Goal: Task Accomplishment & Management: Manage account settings

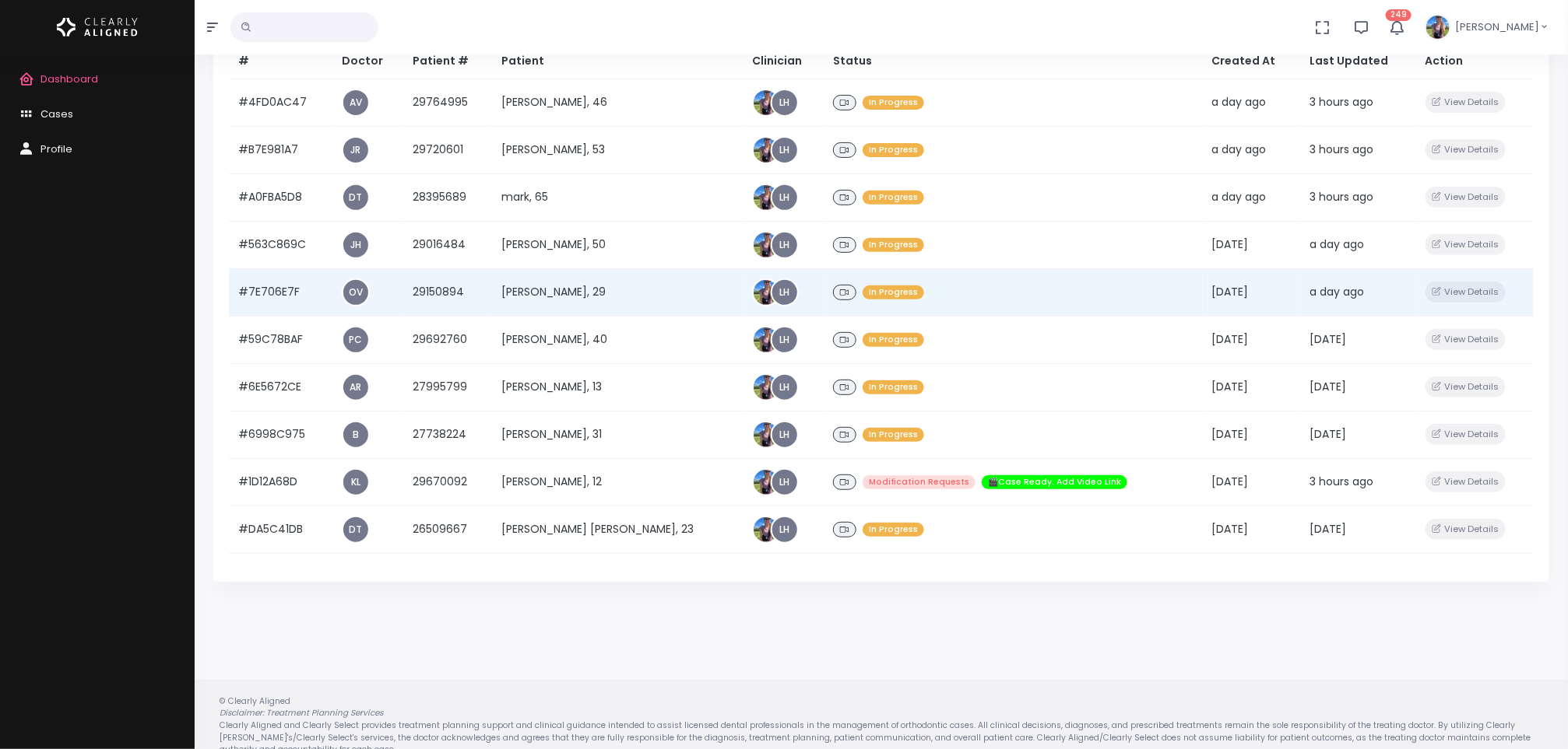
scroll to position [229, 0]
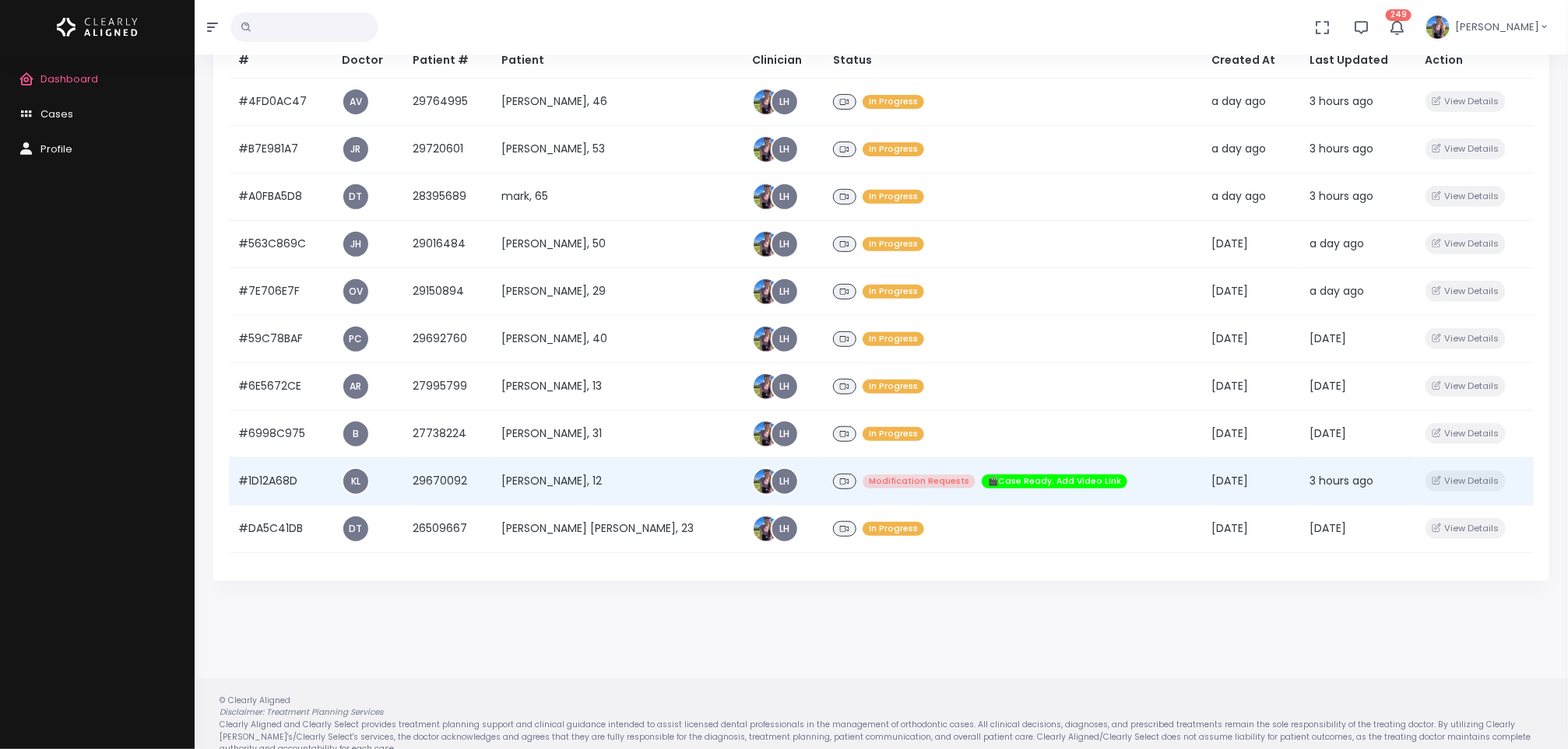
click at [581, 476] on td "[PERSON_NAME], 12" at bounding box center [617, 481] width 251 height 48
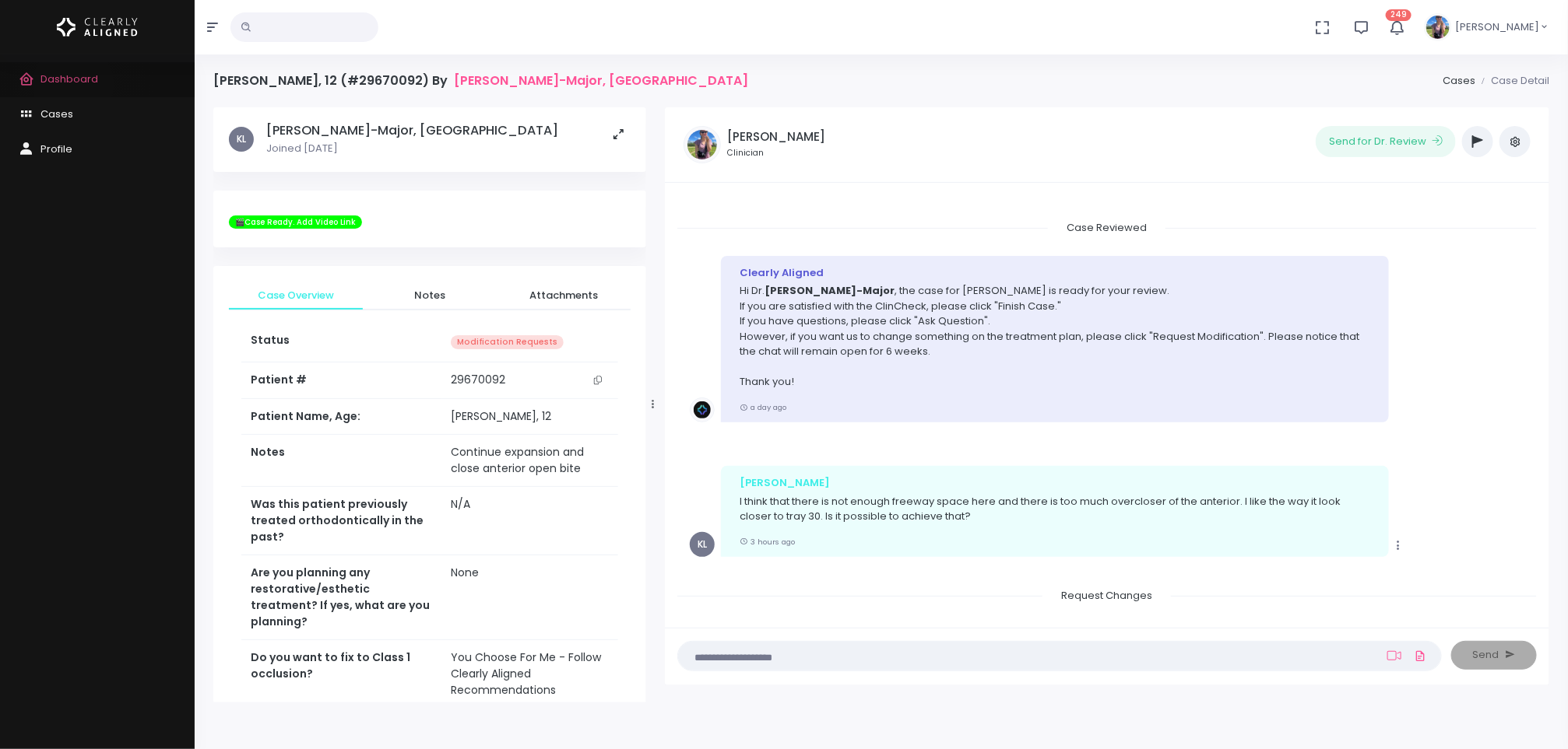
click at [73, 84] on span "Dashboard" at bounding box center [69, 78] width 58 height 14
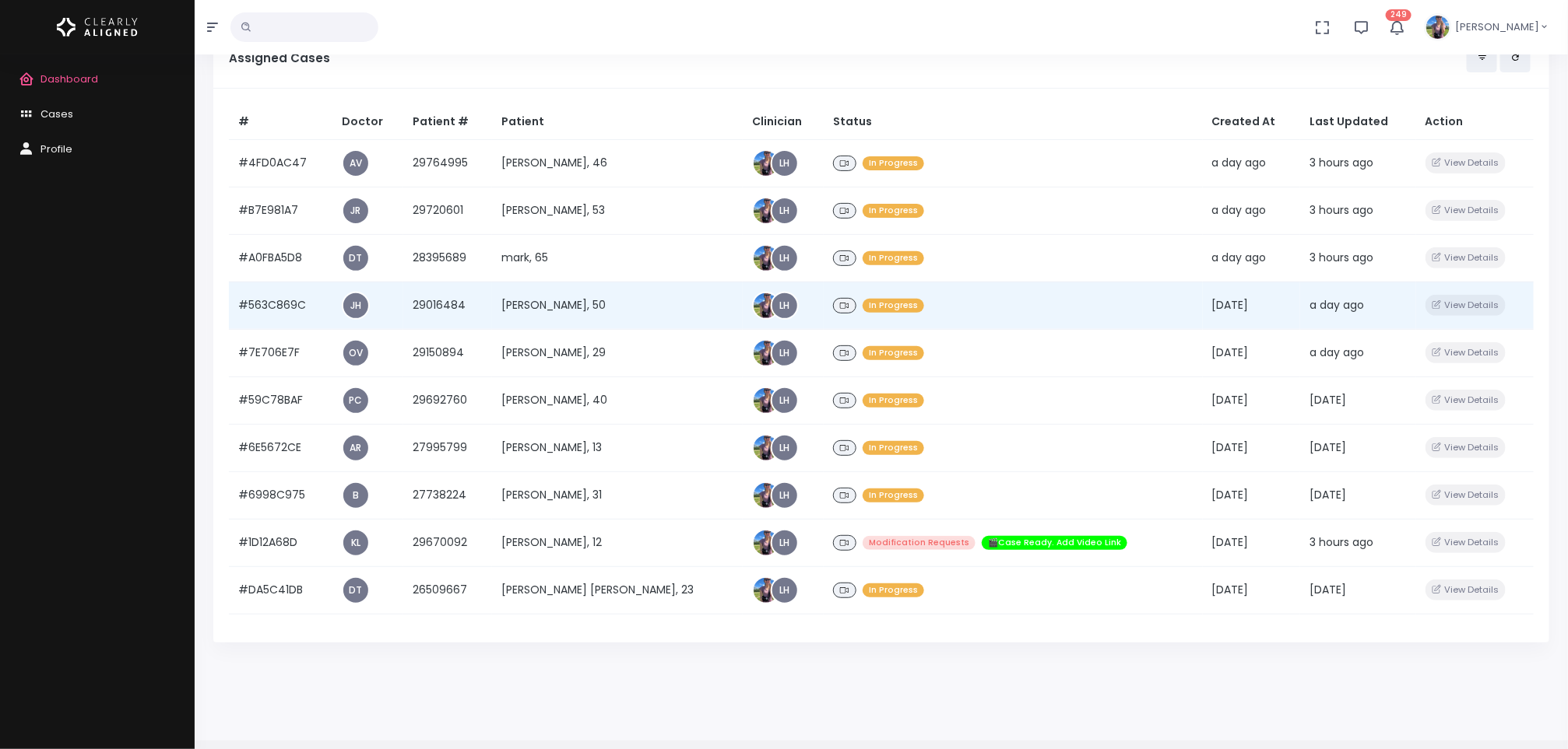
scroll to position [177, 0]
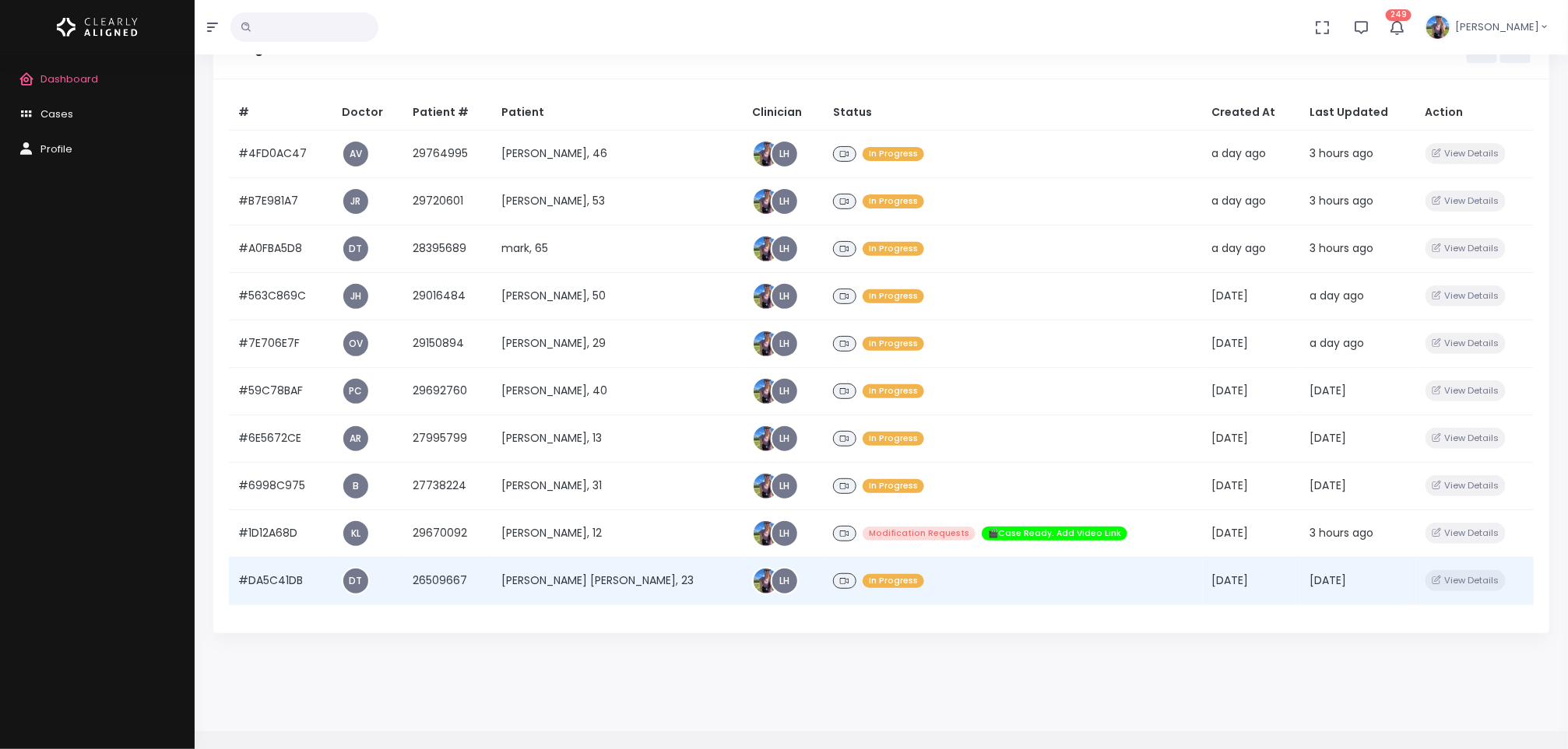
click at [556, 568] on td "[PERSON_NAME] [PERSON_NAME], 23" at bounding box center [617, 581] width 251 height 48
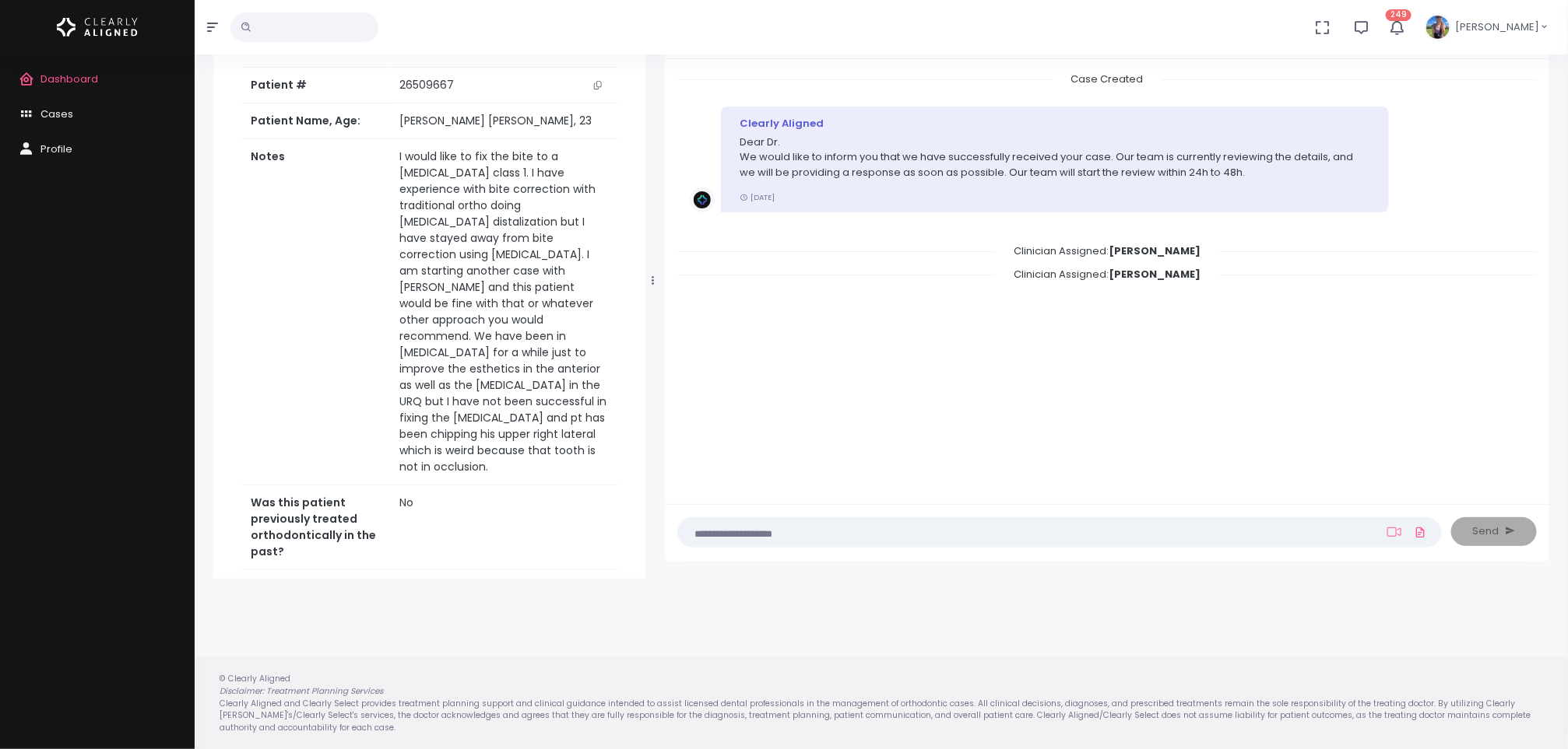
scroll to position [82, 0]
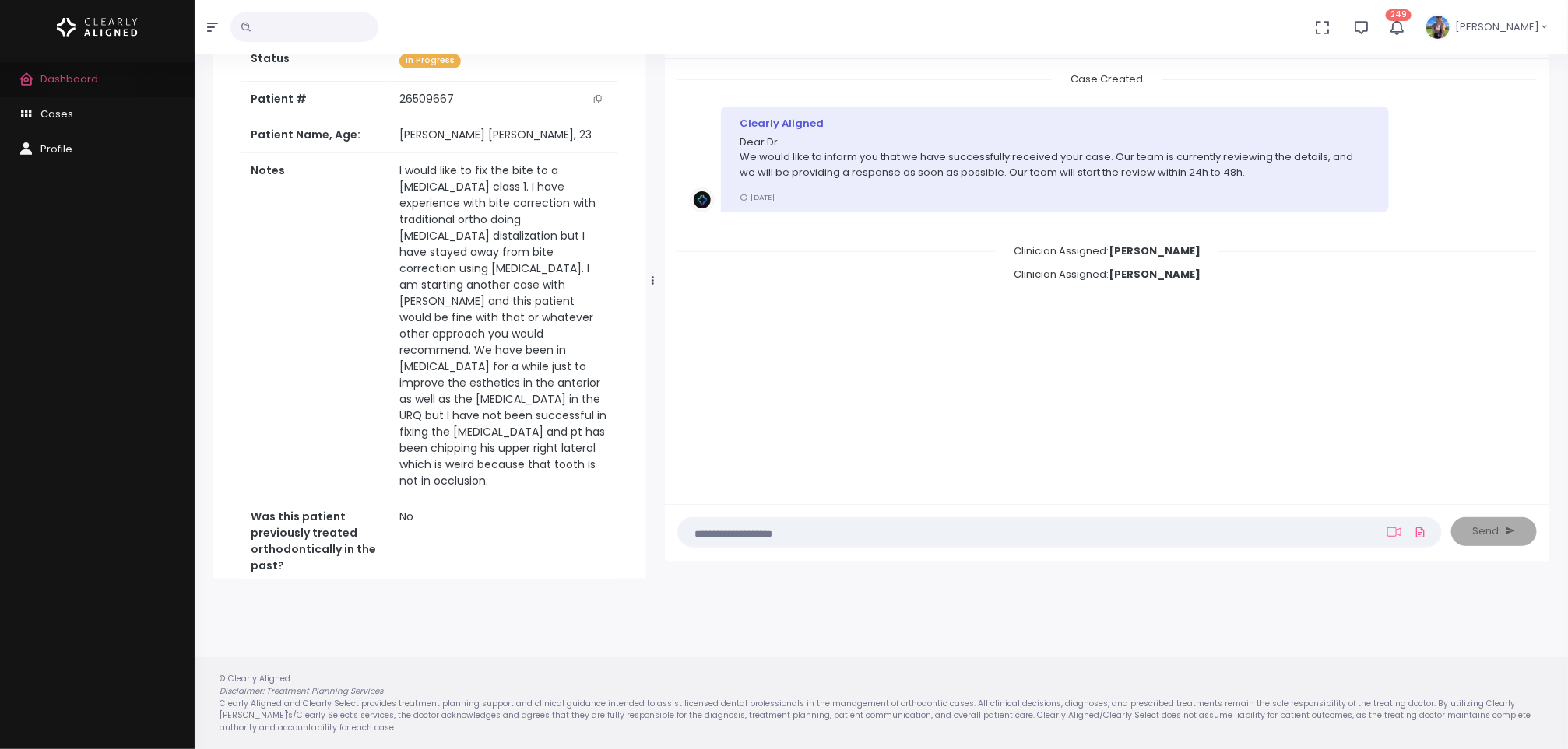
click at [94, 79] on span "Dashboard" at bounding box center [69, 78] width 58 height 14
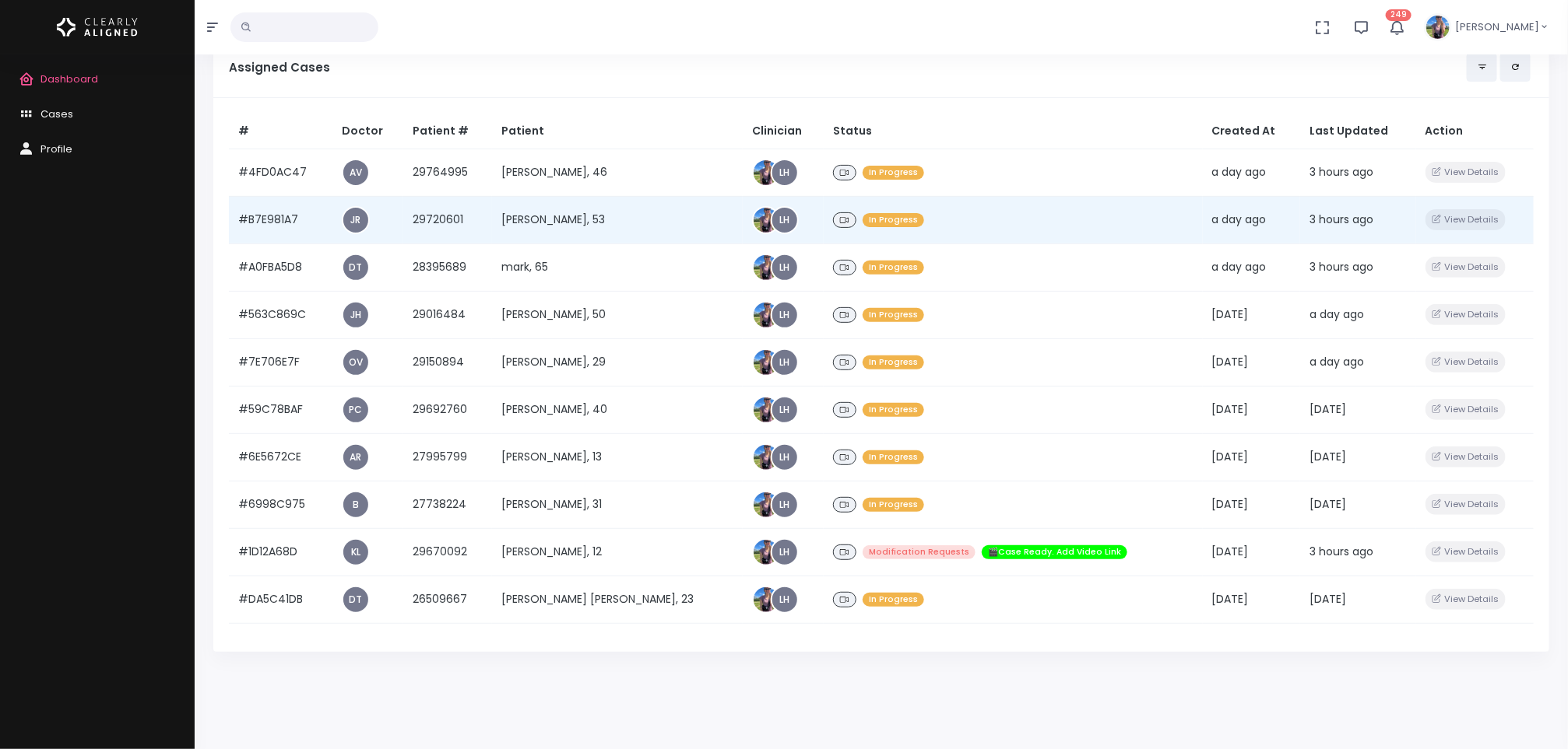
scroll to position [248, 0]
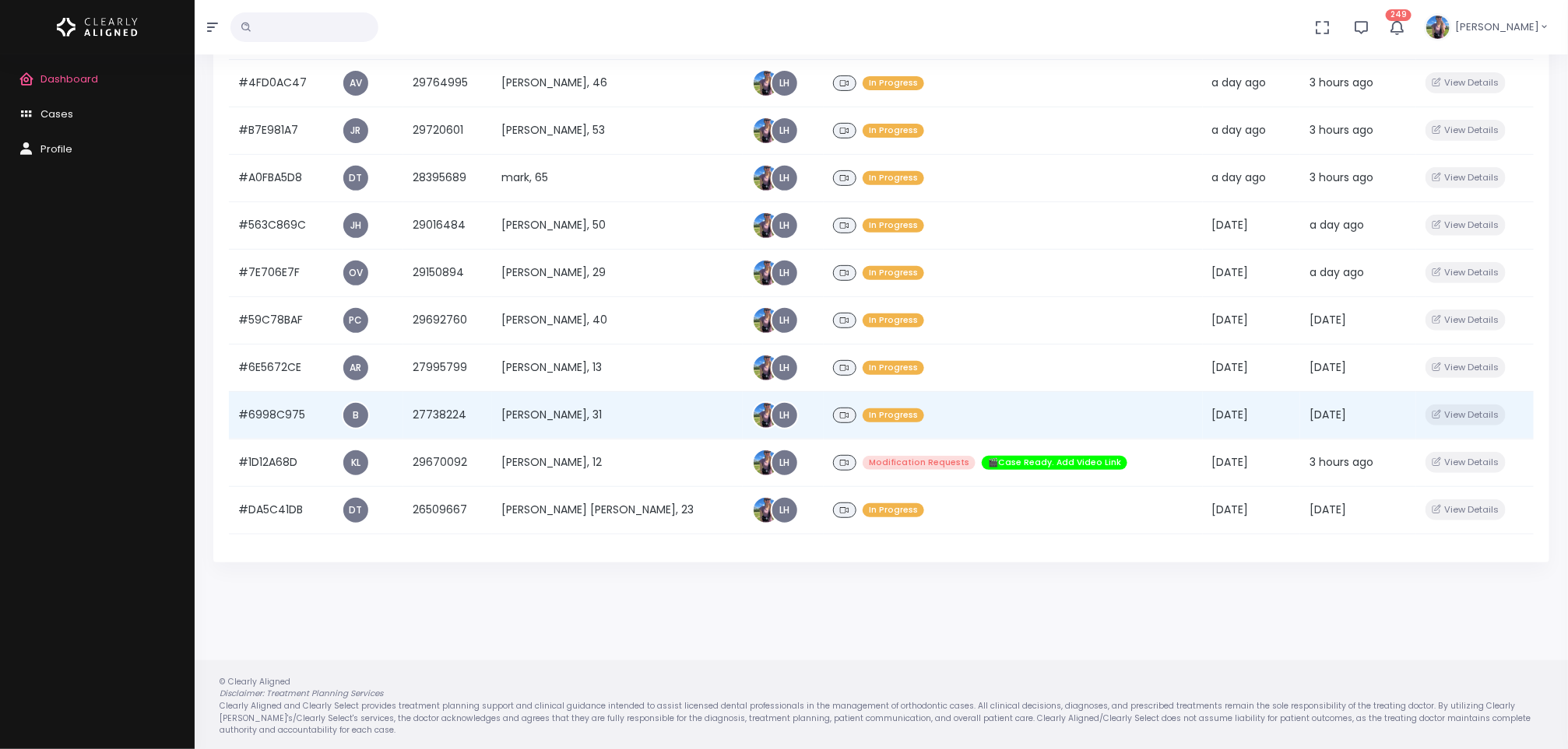
click at [589, 414] on td "[PERSON_NAME], 31" at bounding box center [617, 415] width 251 height 48
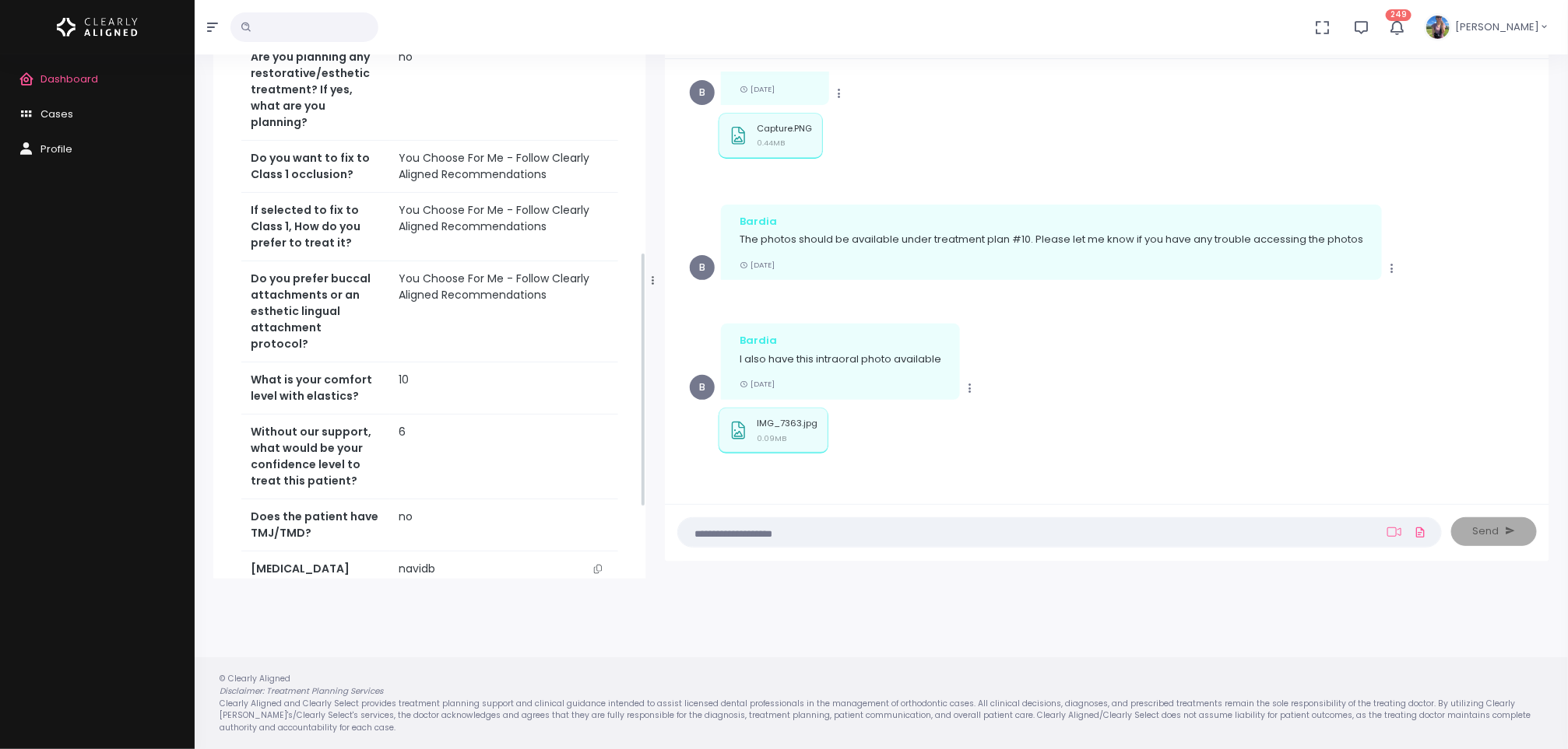
scroll to position [792, 0]
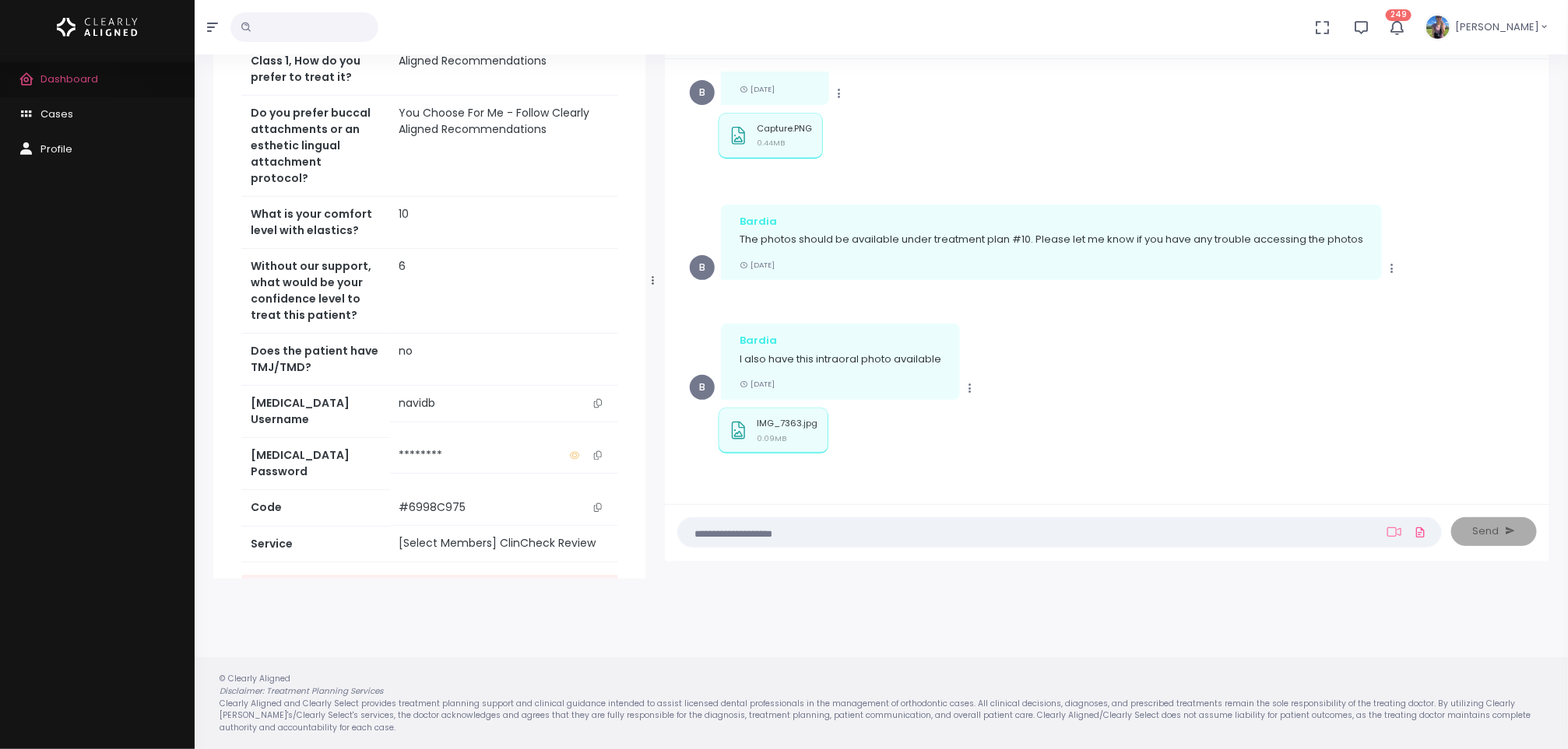
click at [77, 84] on span "Dashboard" at bounding box center [69, 78] width 58 height 14
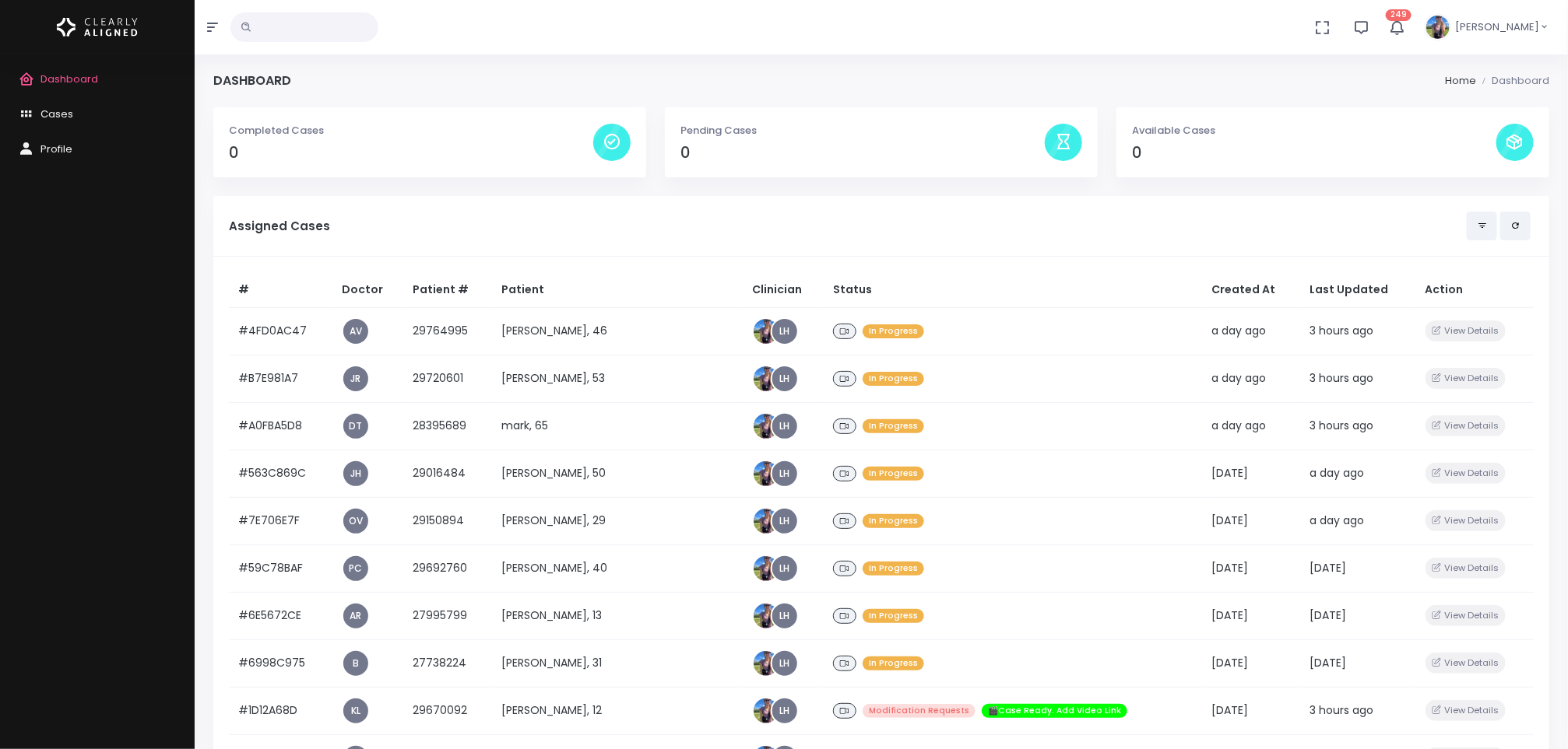
scroll to position [248, 0]
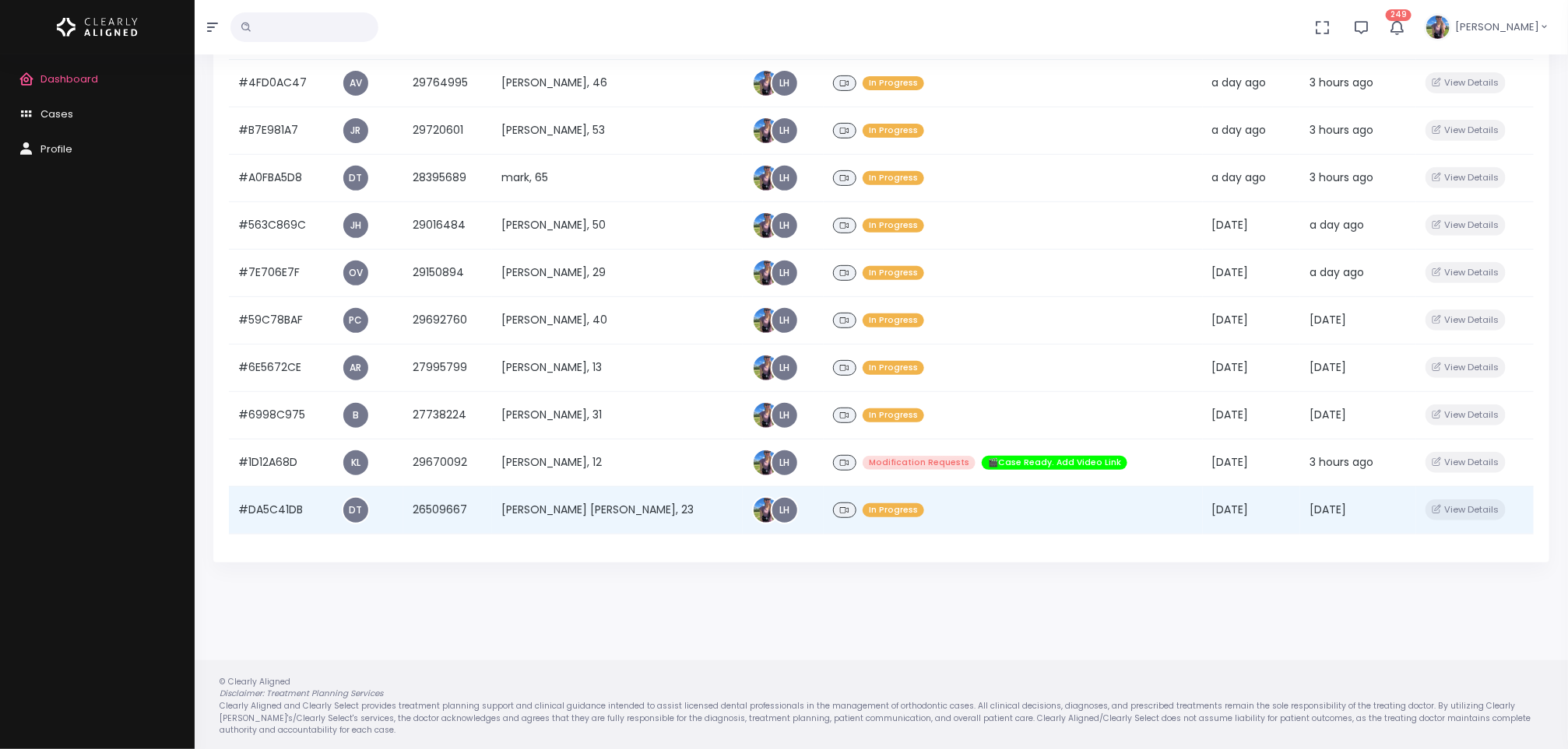
click at [607, 497] on td "[PERSON_NAME] [PERSON_NAME], 23" at bounding box center [617, 510] width 251 height 48
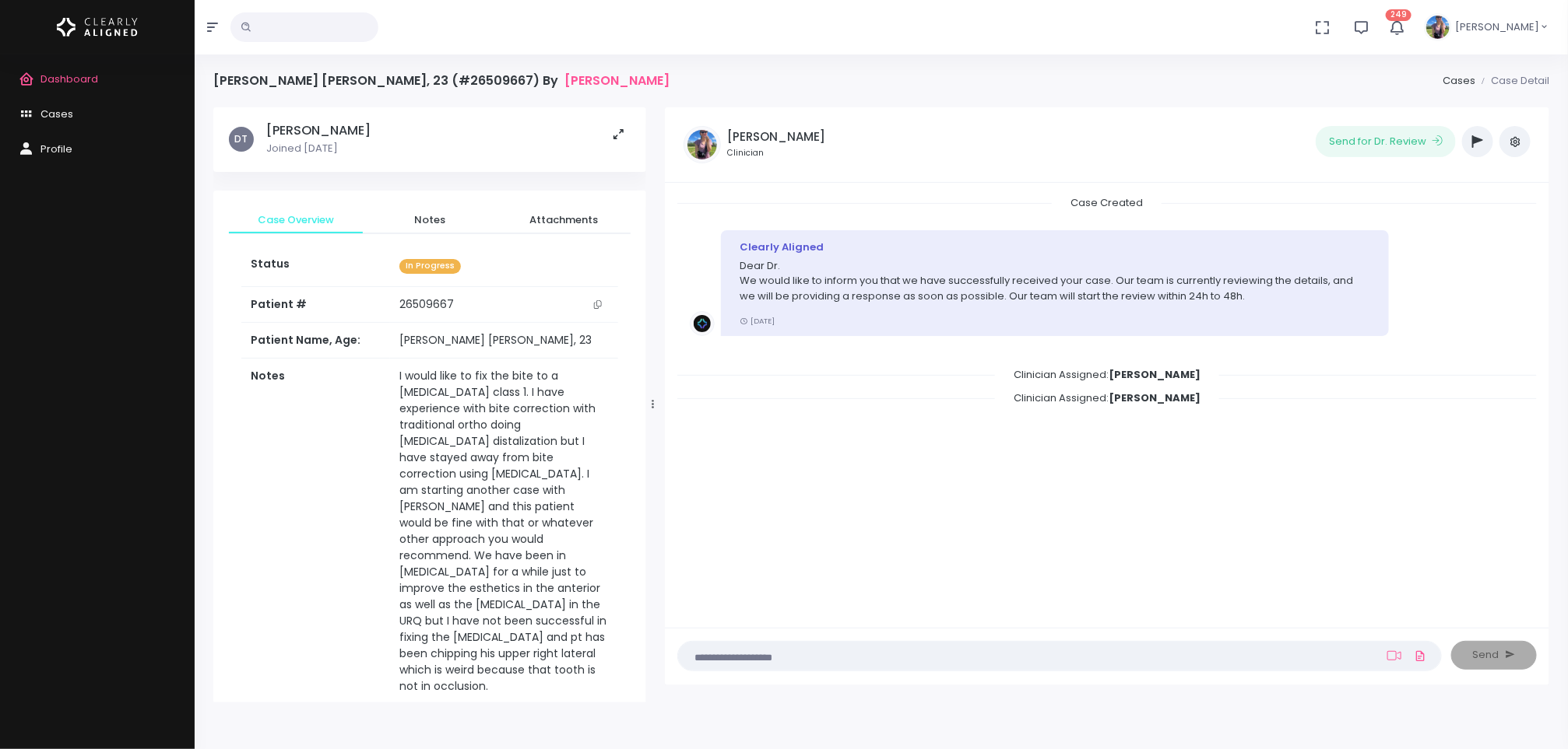
click at [1477, 142] on icon "button" at bounding box center [1478, 141] width 11 height 13
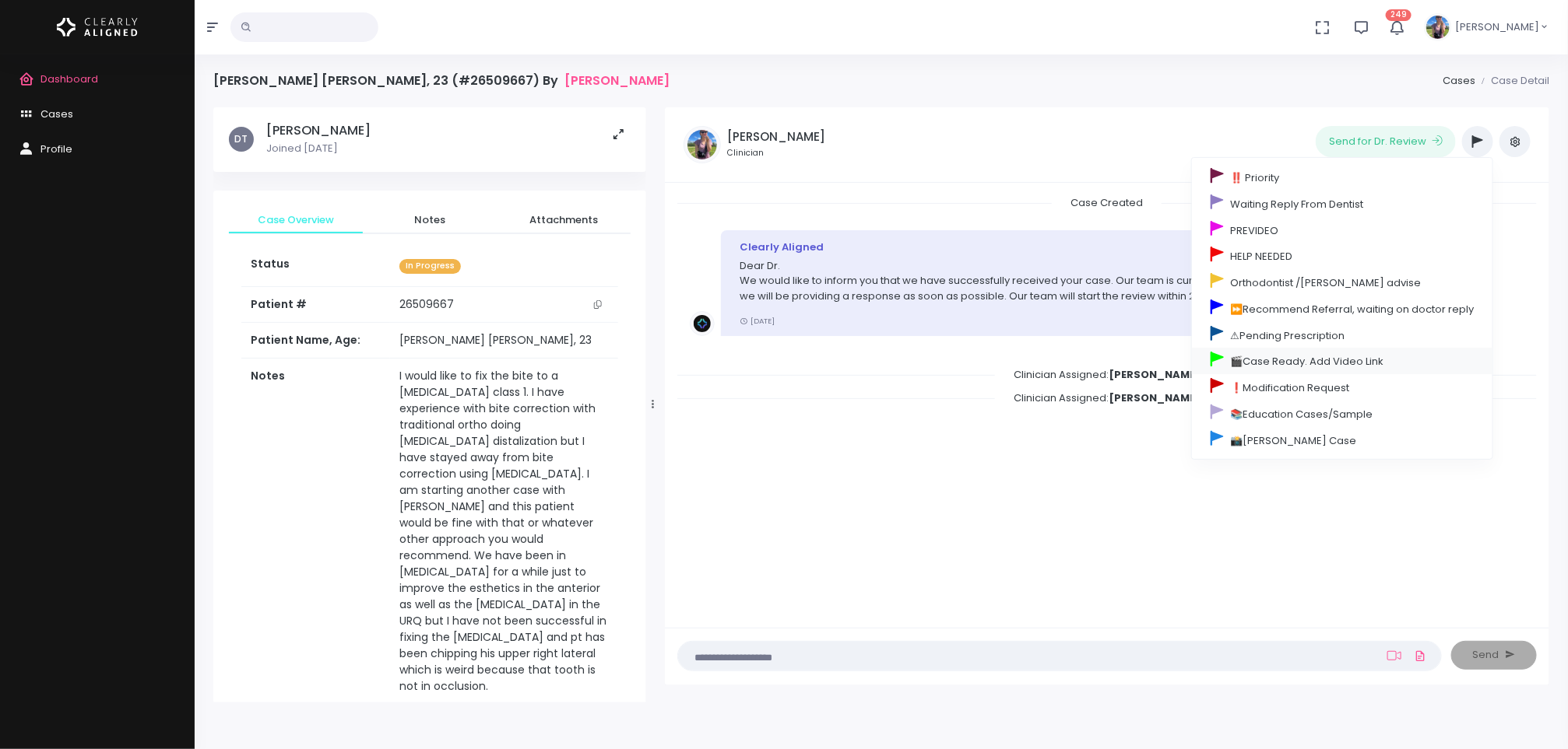
click at [1352, 365] on link "🎬Case Ready. Add Video Link" at bounding box center [1342, 360] width 300 height 26
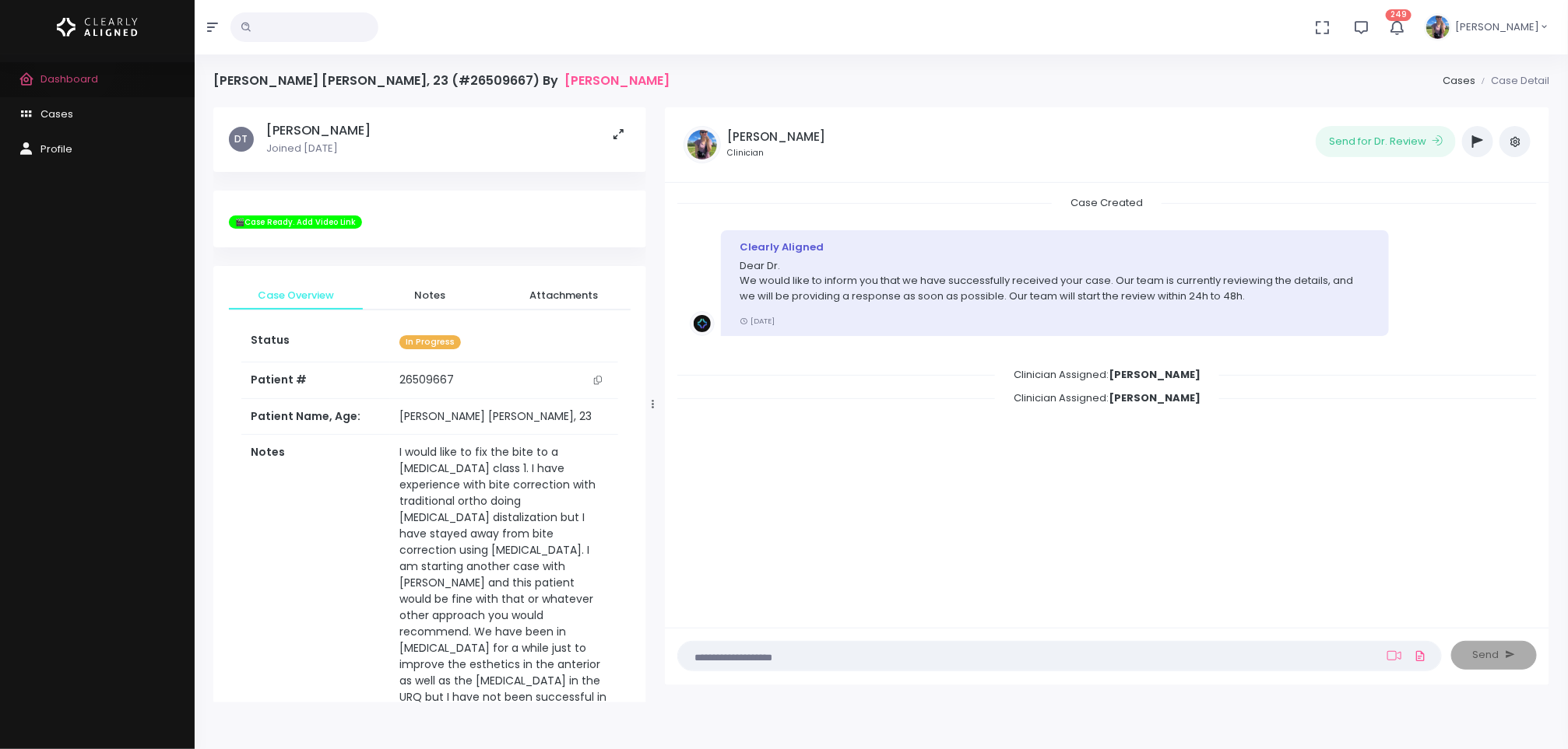
click at [76, 64] on link "Dashboard" at bounding box center [97, 79] width 194 height 35
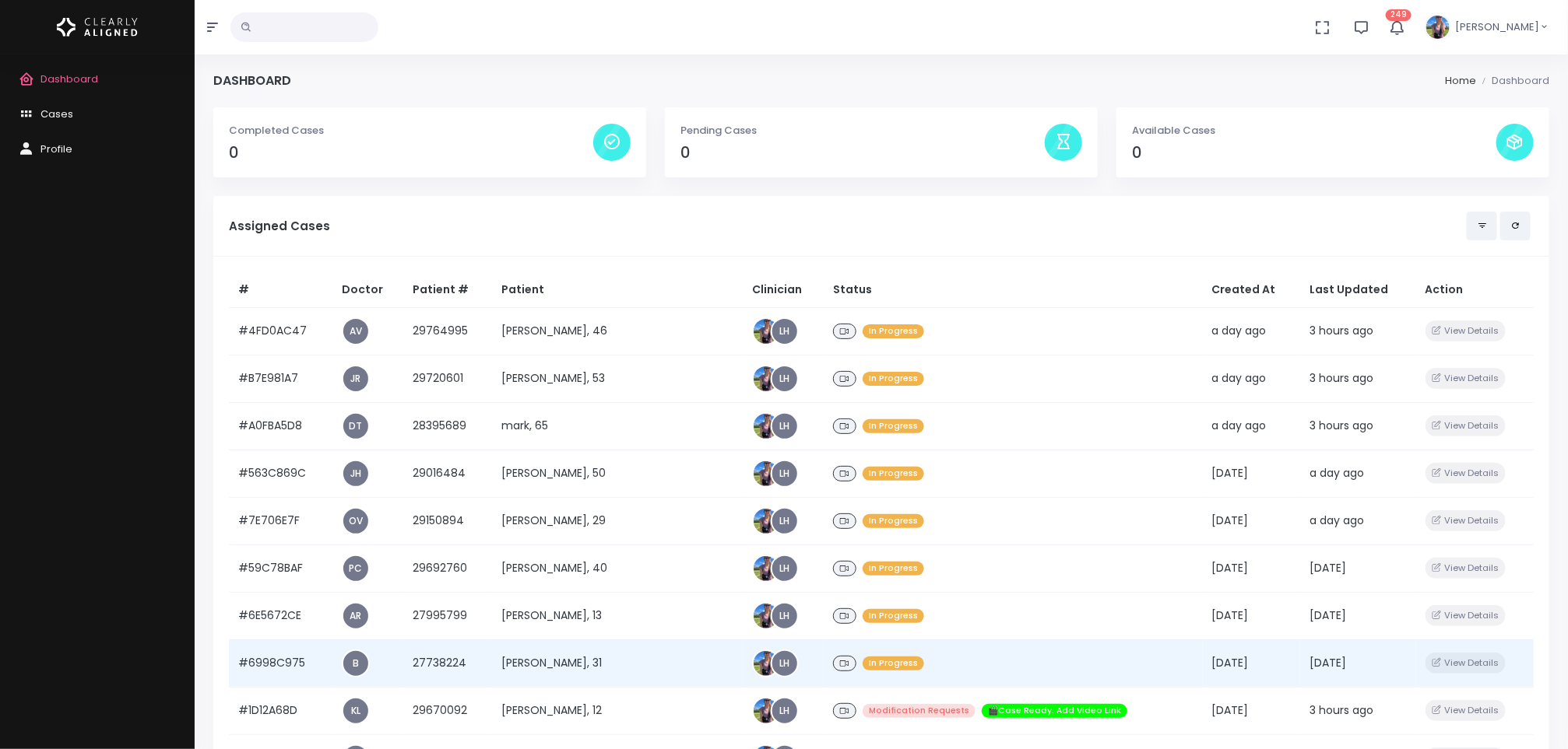
click at [575, 661] on td "[PERSON_NAME], 31" at bounding box center [617, 664] width 251 height 48
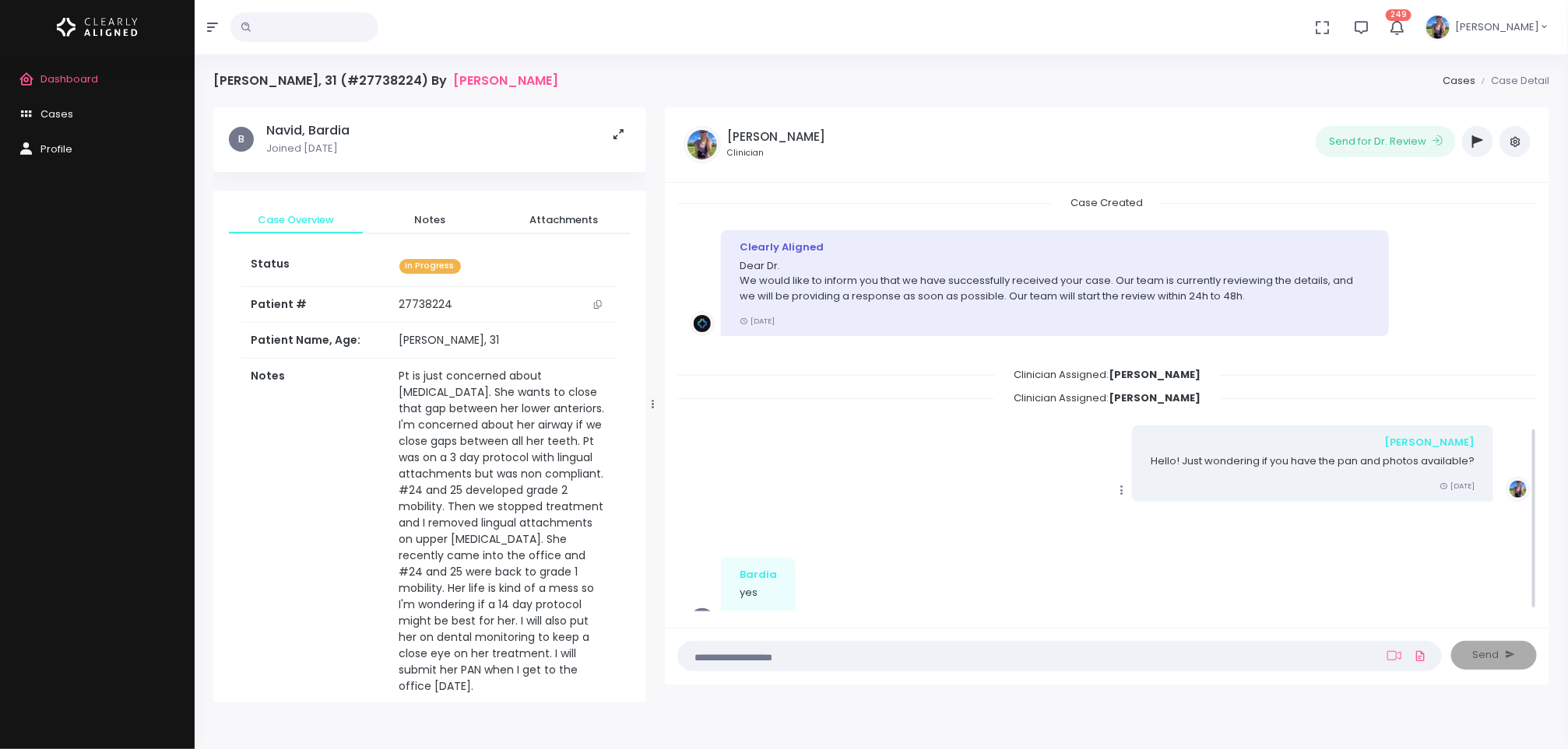
scroll to position [528, 0]
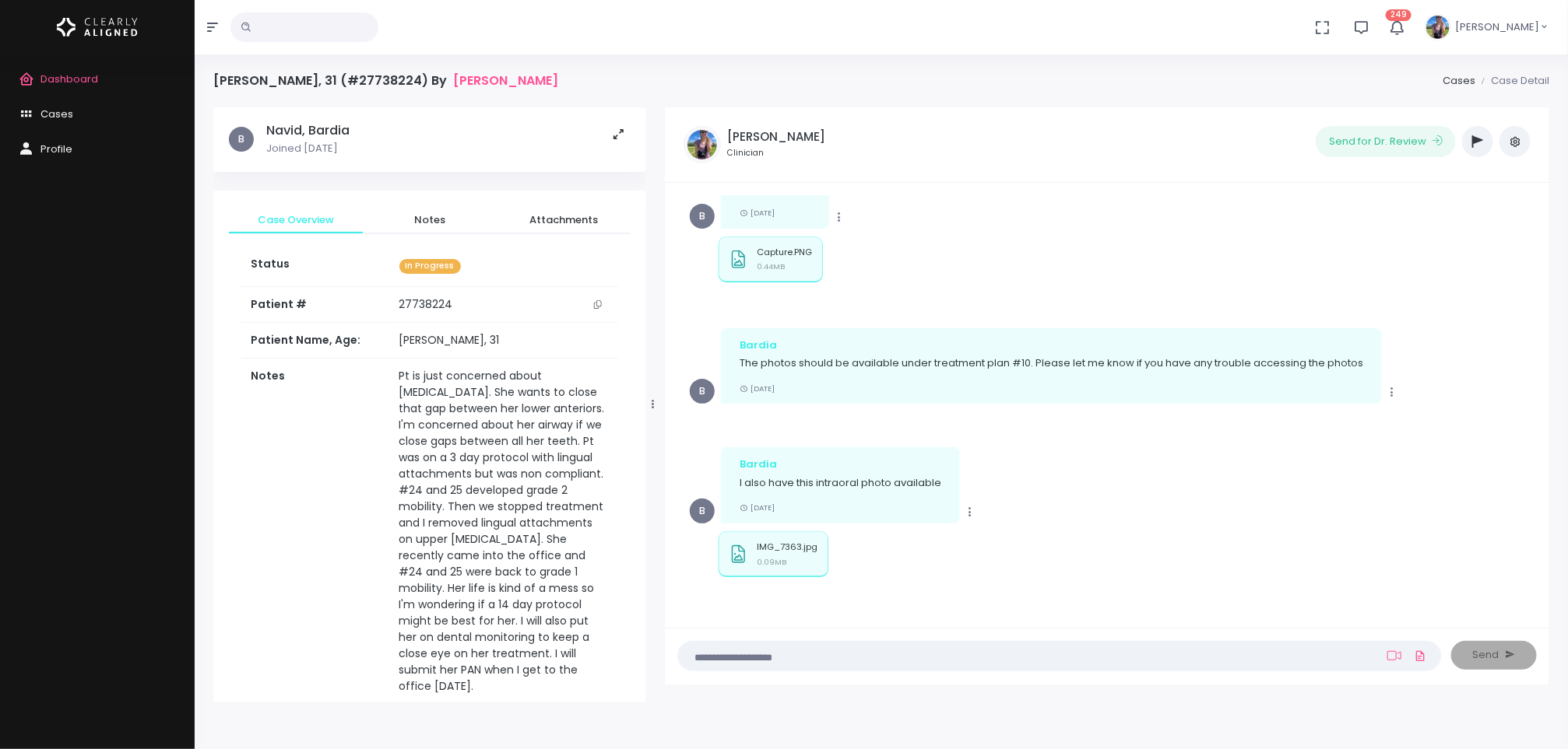
click at [1483, 142] on icon "button" at bounding box center [1478, 141] width 11 height 13
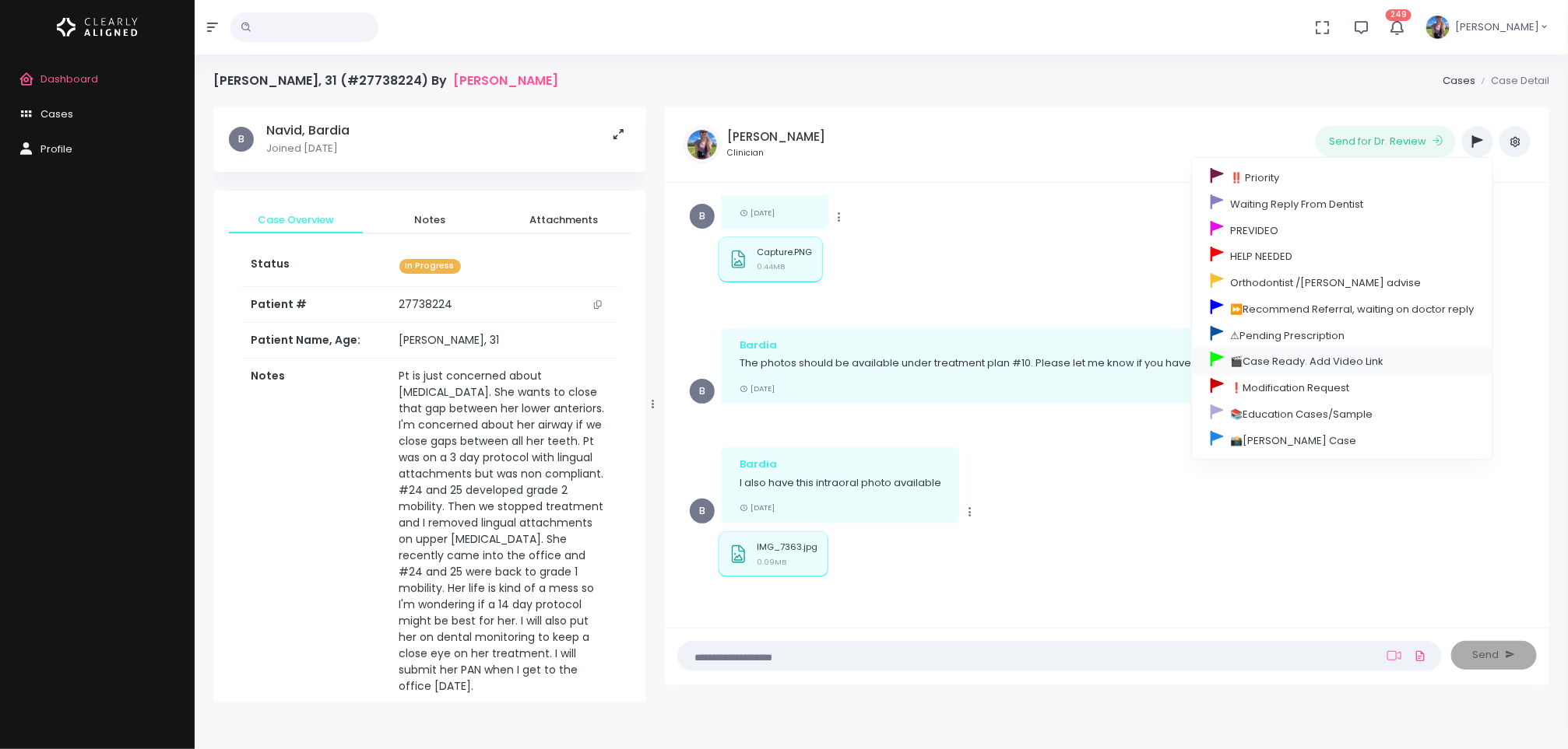
click at [1293, 373] on link "🎬Case Ready. Add Video Link" at bounding box center [1342, 360] width 300 height 26
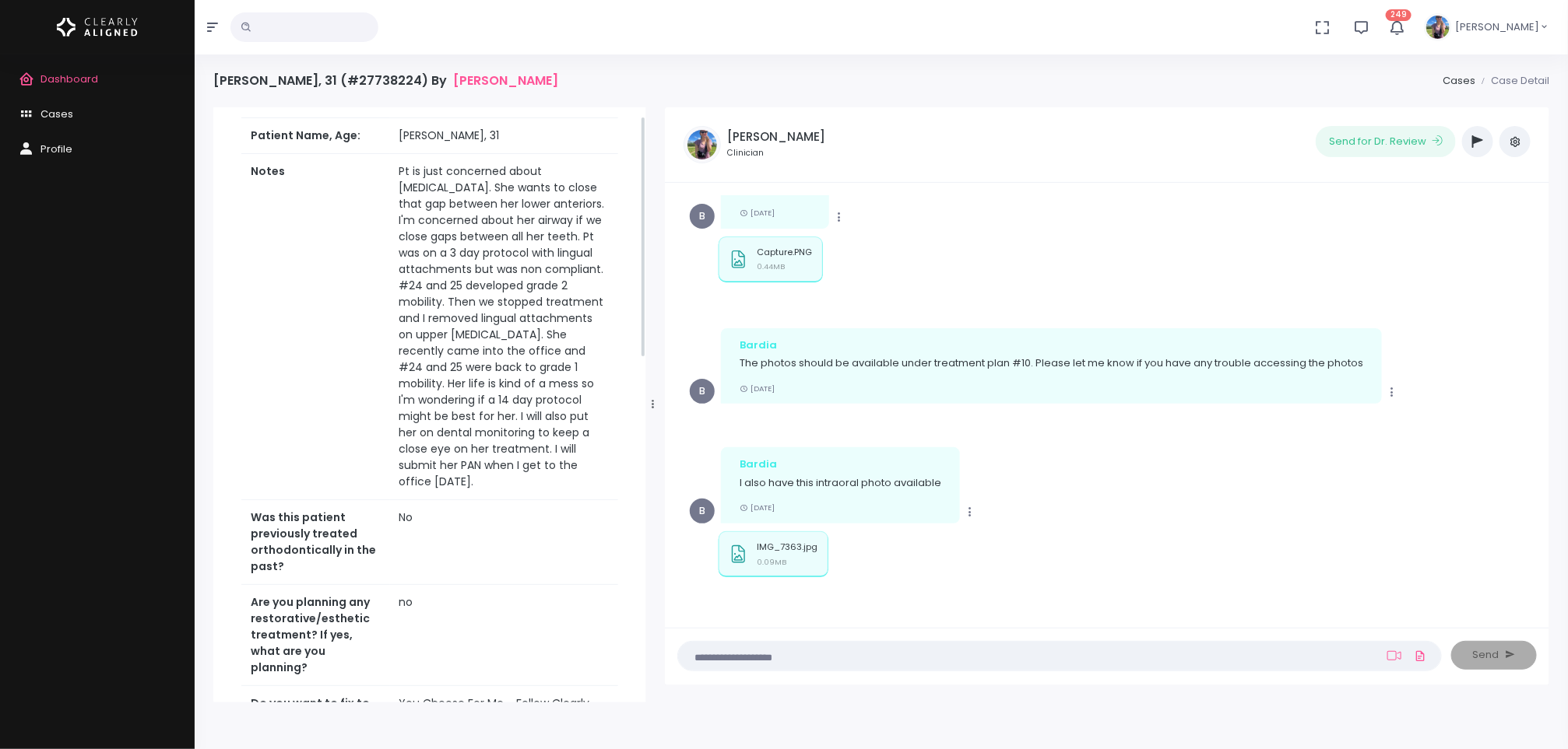
scroll to position [0, 0]
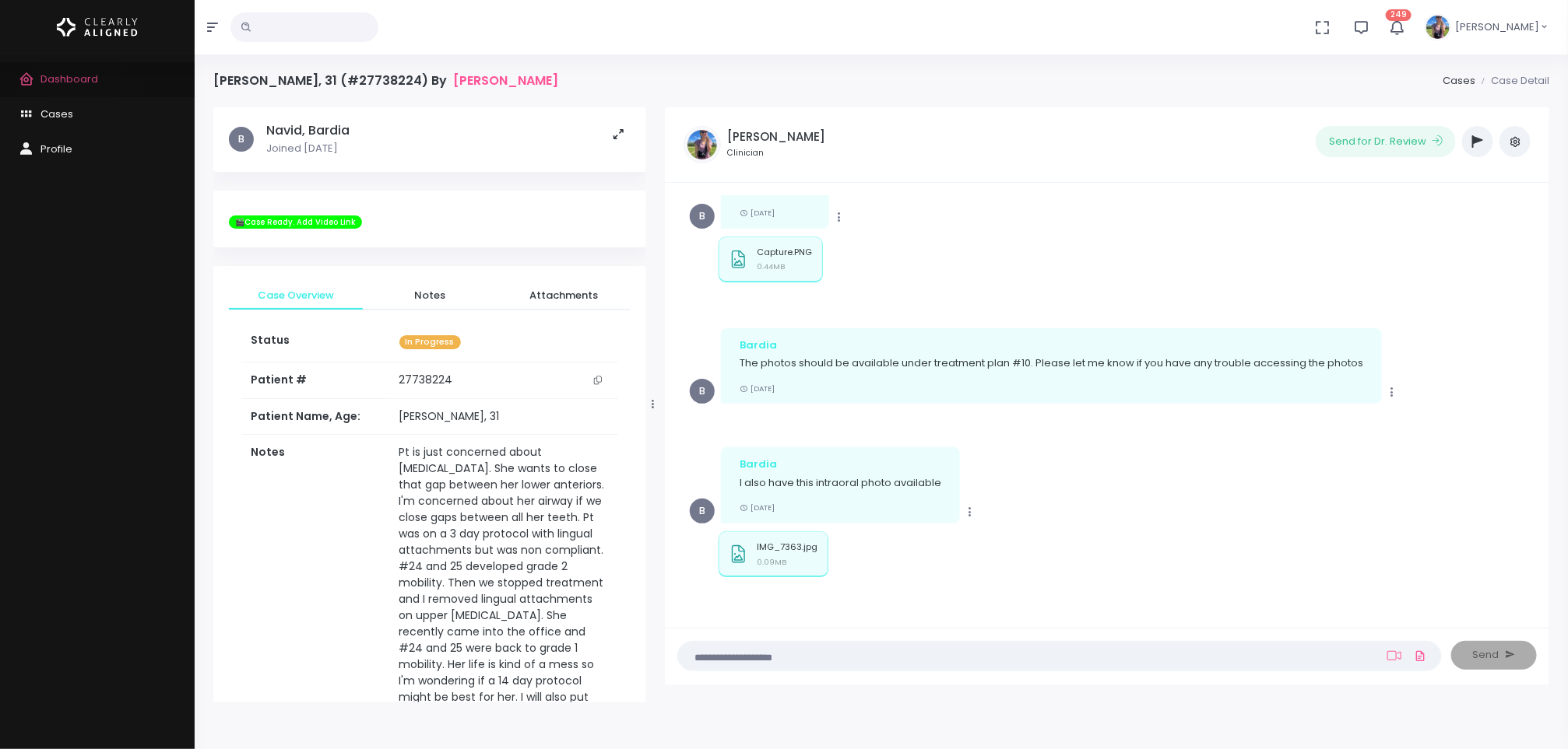
click at [79, 70] on link "Dashboard" at bounding box center [97, 79] width 194 height 35
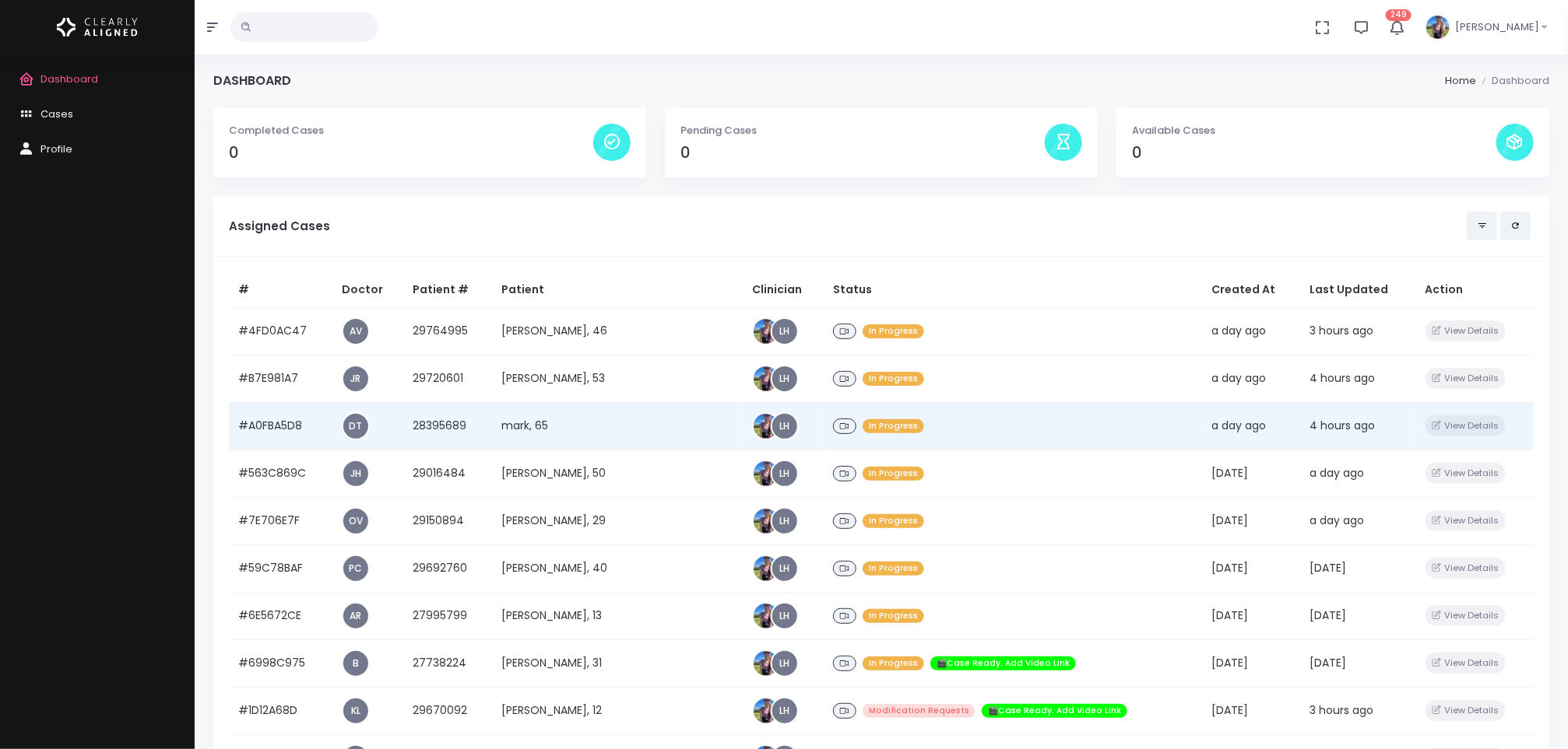
scroll to position [248, 0]
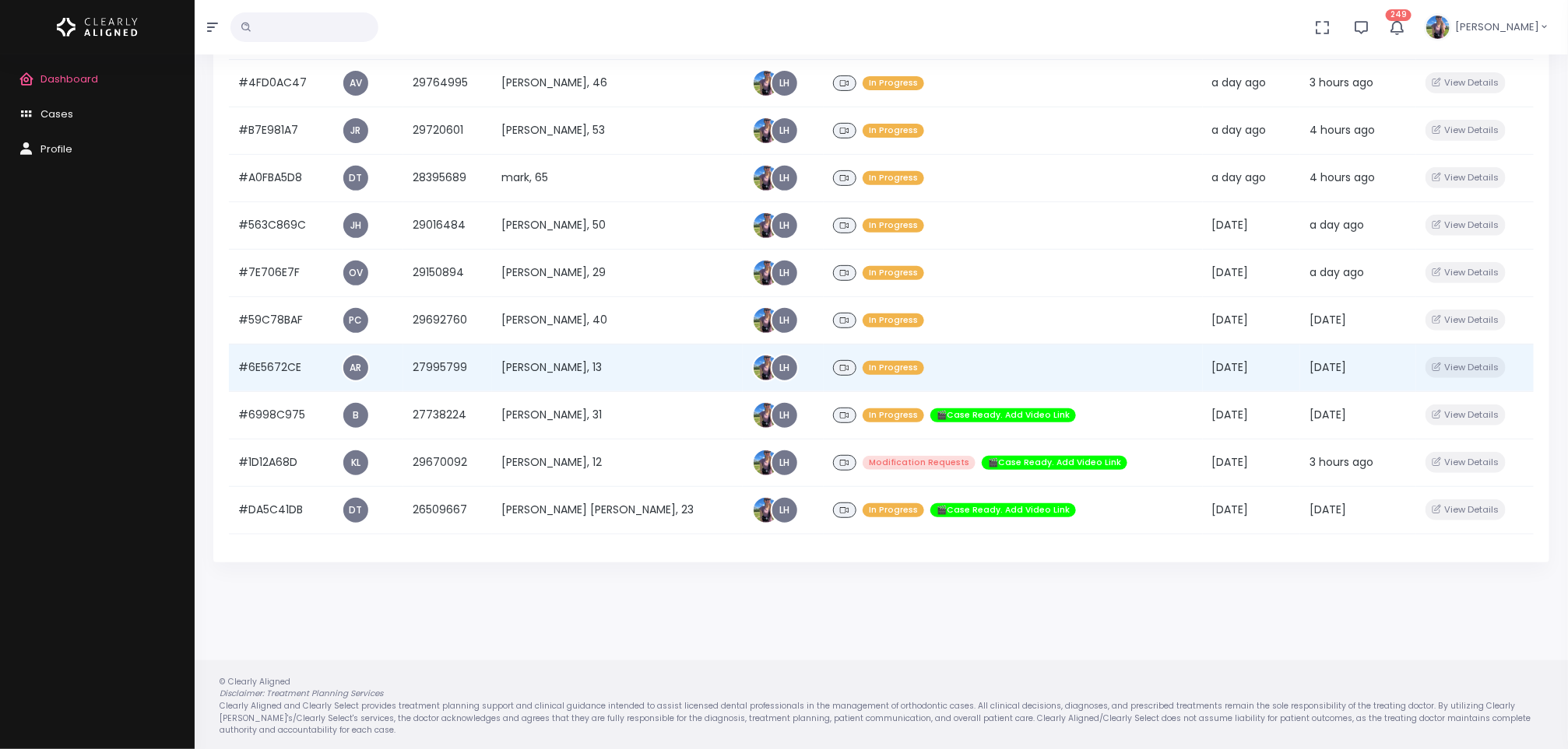
click at [592, 357] on td "[PERSON_NAME], 13" at bounding box center [617, 368] width 251 height 48
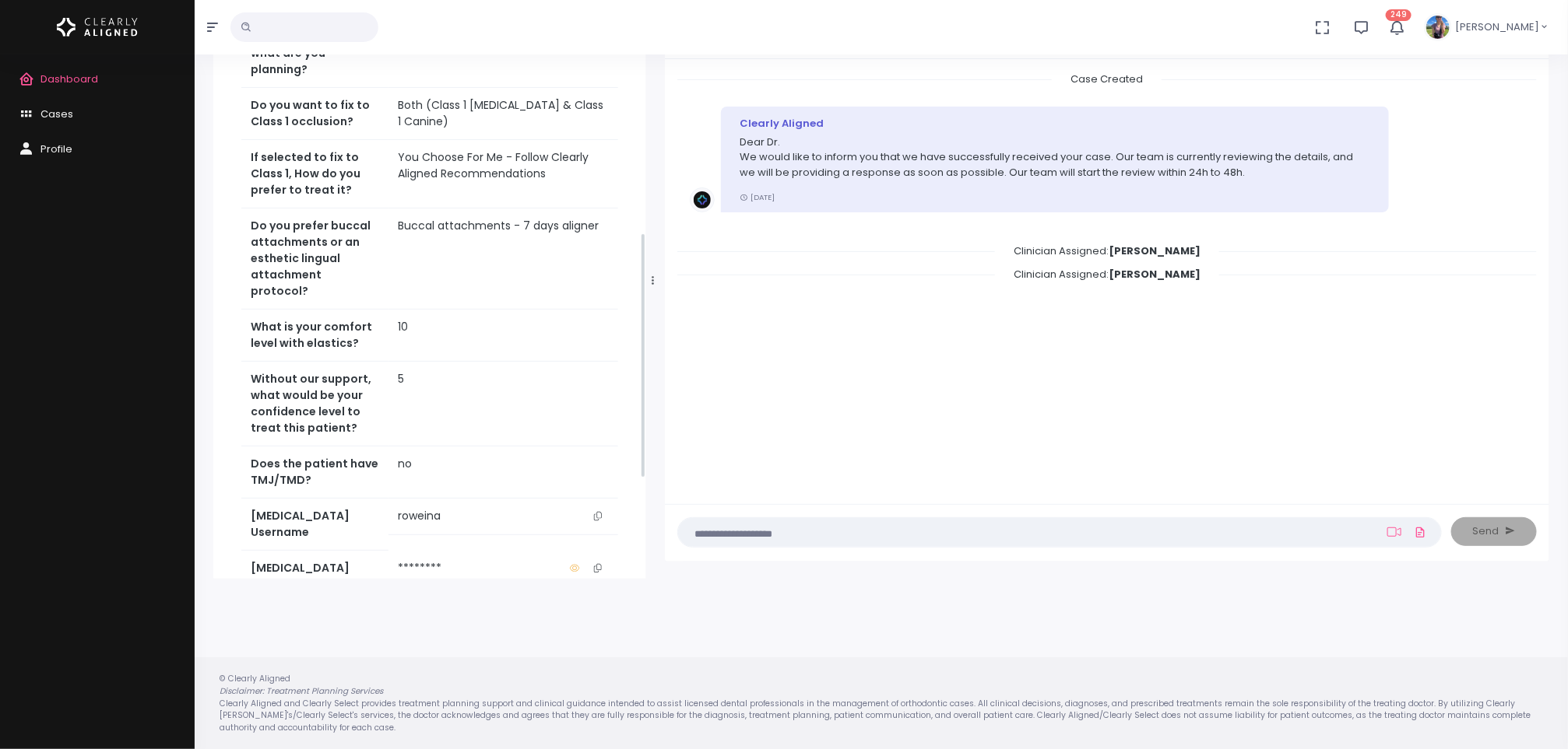
scroll to position [841, 0]
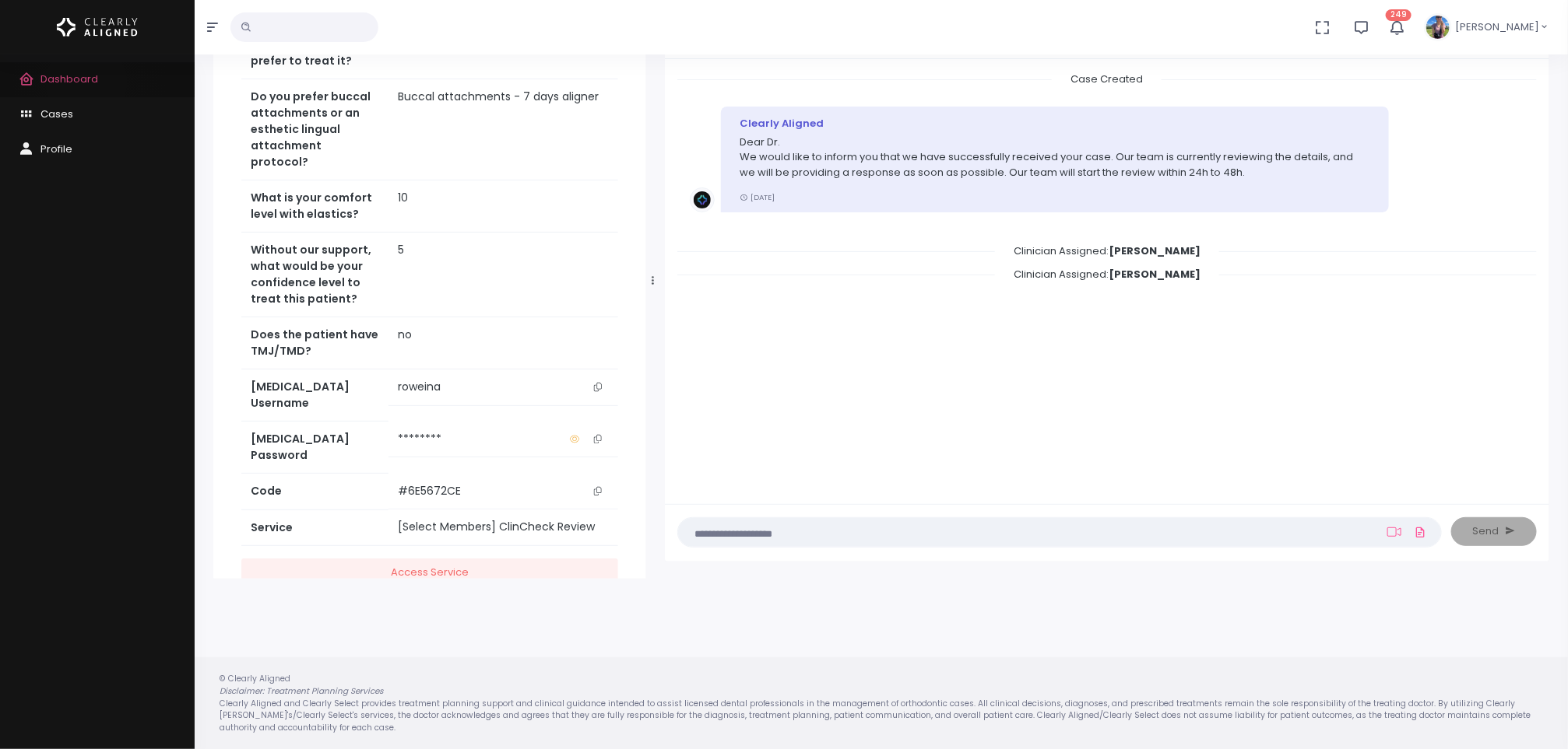
click at [86, 83] on span "Dashboard" at bounding box center [69, 78] width 58 height 14
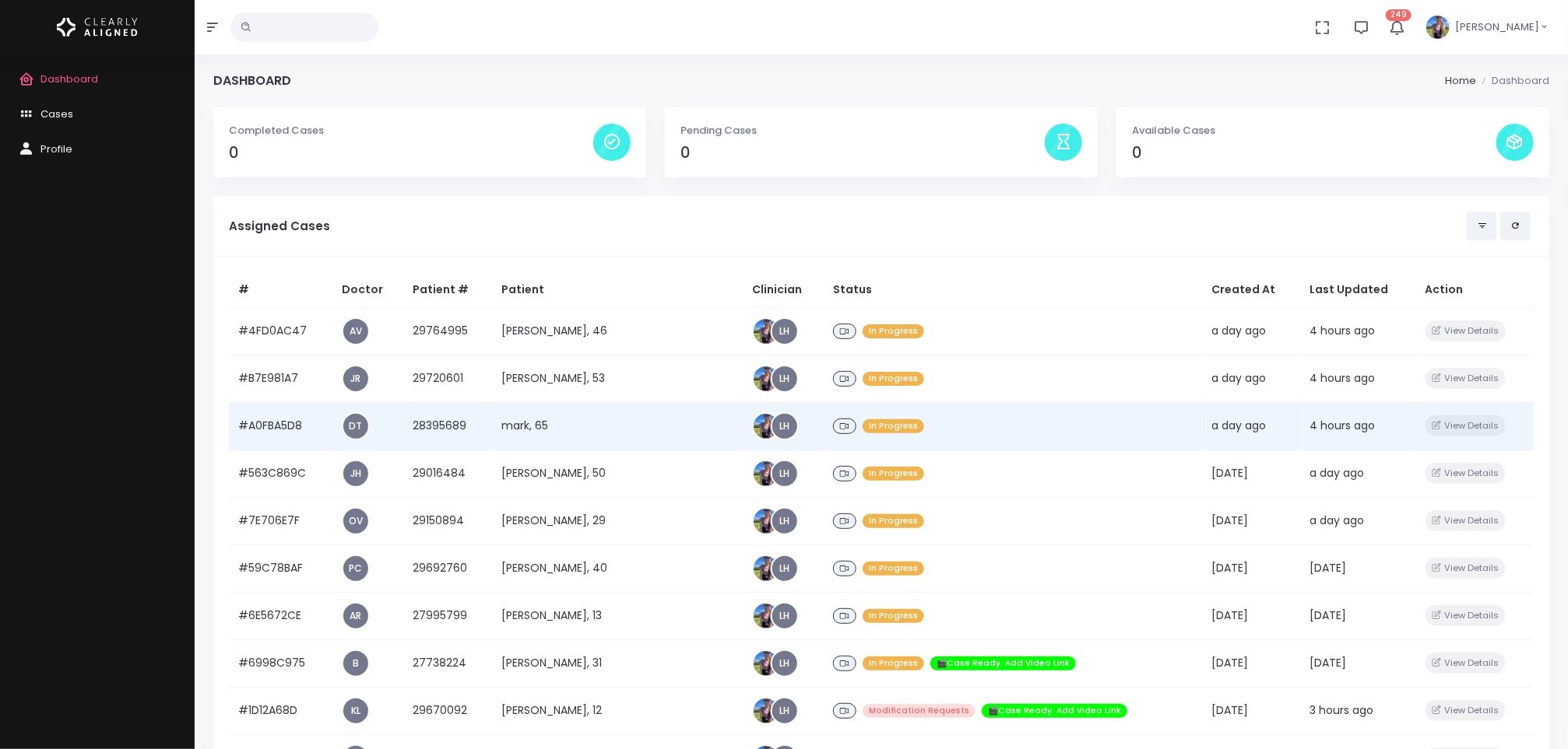
click at [572, 425] on td "mark, 65" at bounding box center [617, 426] width 251 height 48
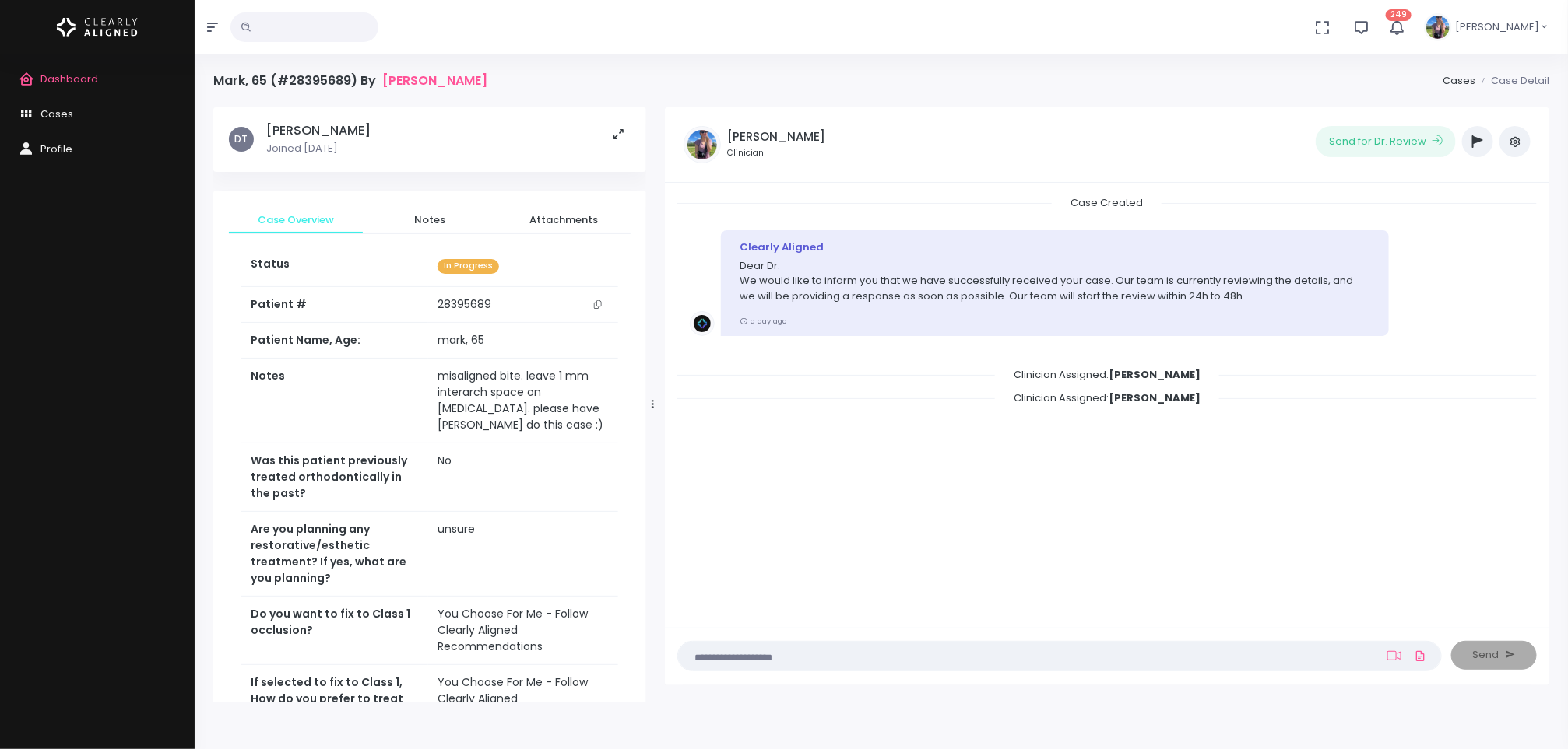
click at [598, 307] on icon "scrollable content" at bounding box center [598, 304] width 8 height 9
click at [75, 75] on span "Dashboard" at bounding box center [69, 78] width 58 height 14
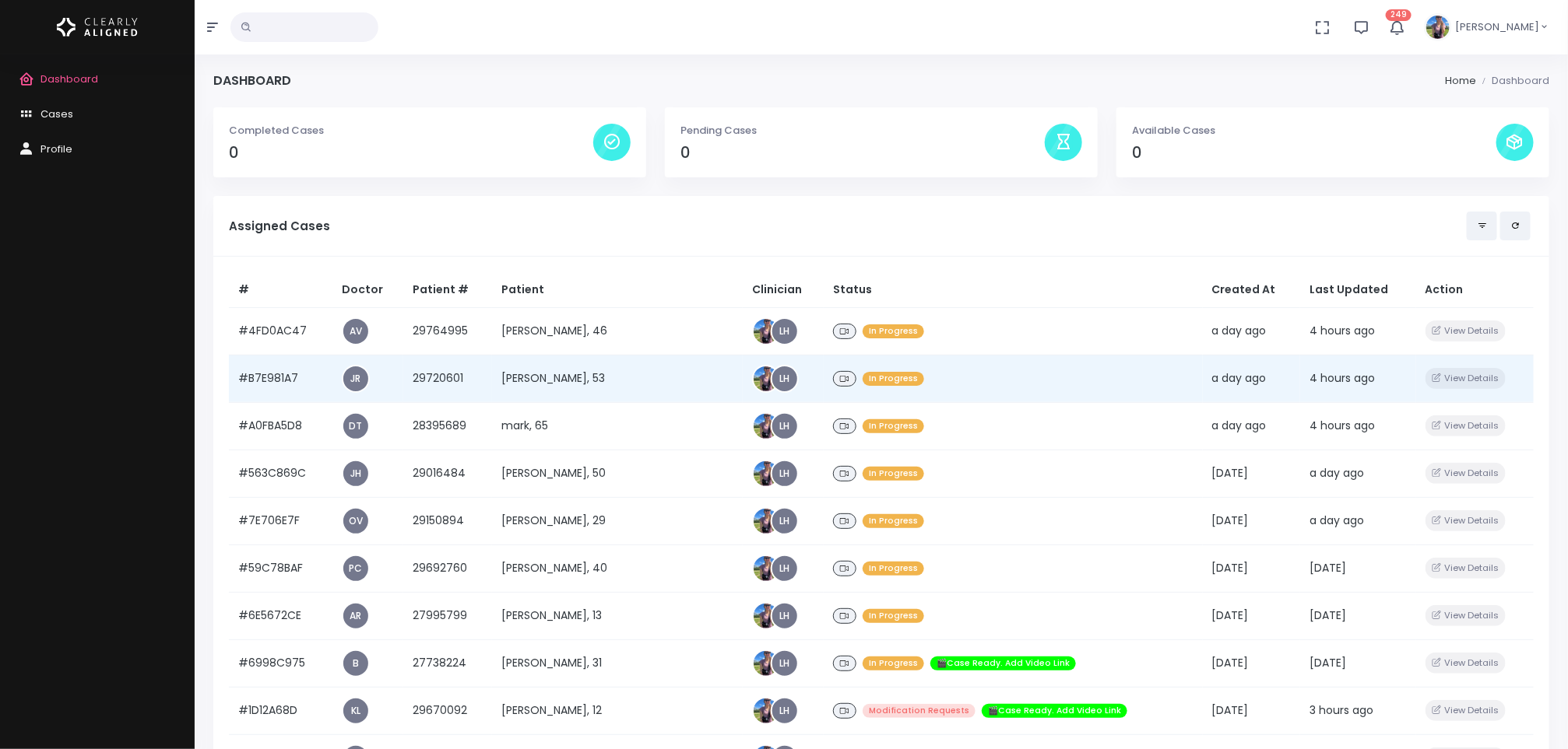
click at [575, 374] on td "[PERSON_NAME], 53" at bounding box center [617, 378] width 251 height 48
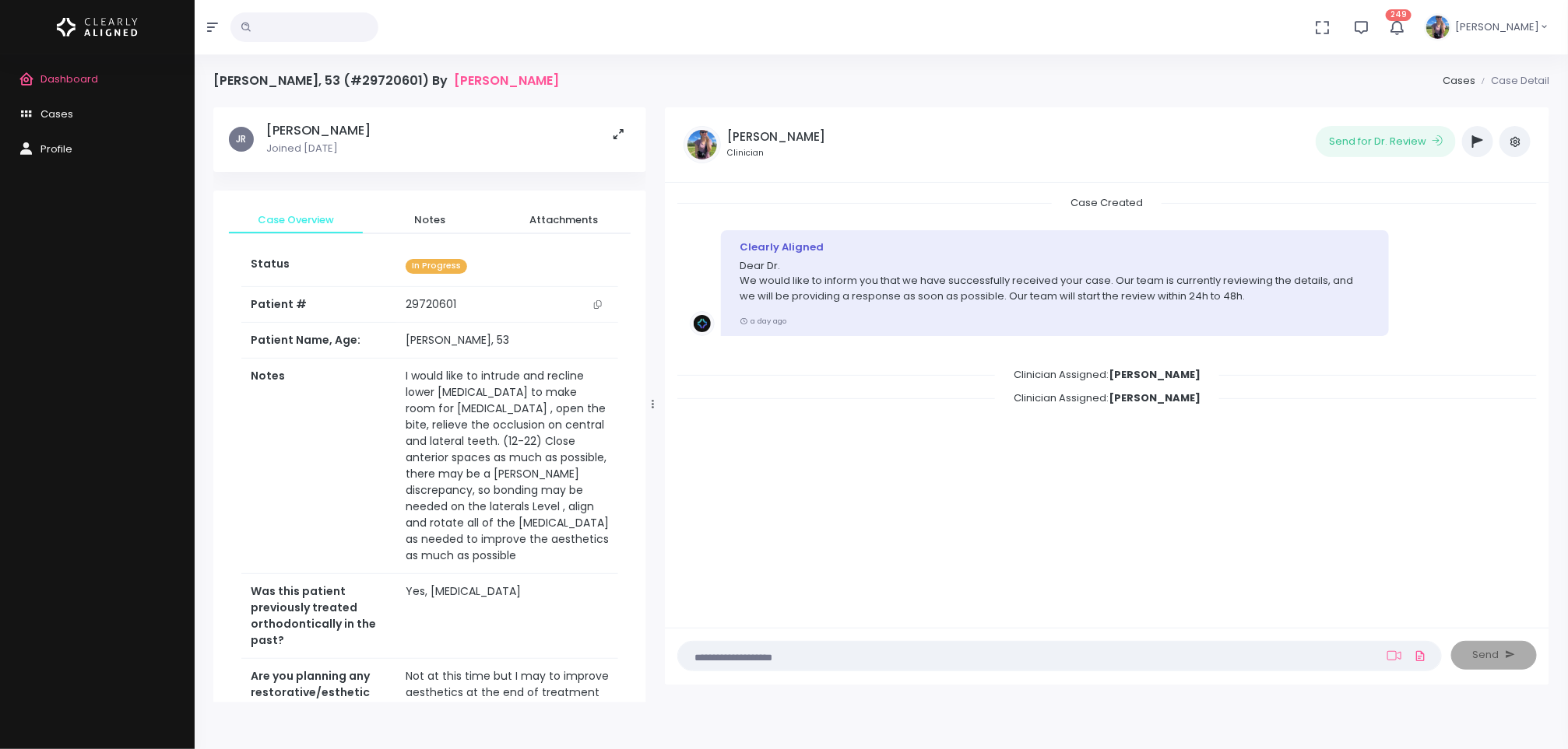
click at [434, 316] on td "29720601" at bounding box center [507, 305] width 222 height 36
click at [588, 304] on button "scrollable content" at bounding box center [598, 304] width 22 height 16
click at [76, 78] on span "Dashboard" at bounding box center [69, 78] width 58 height 14
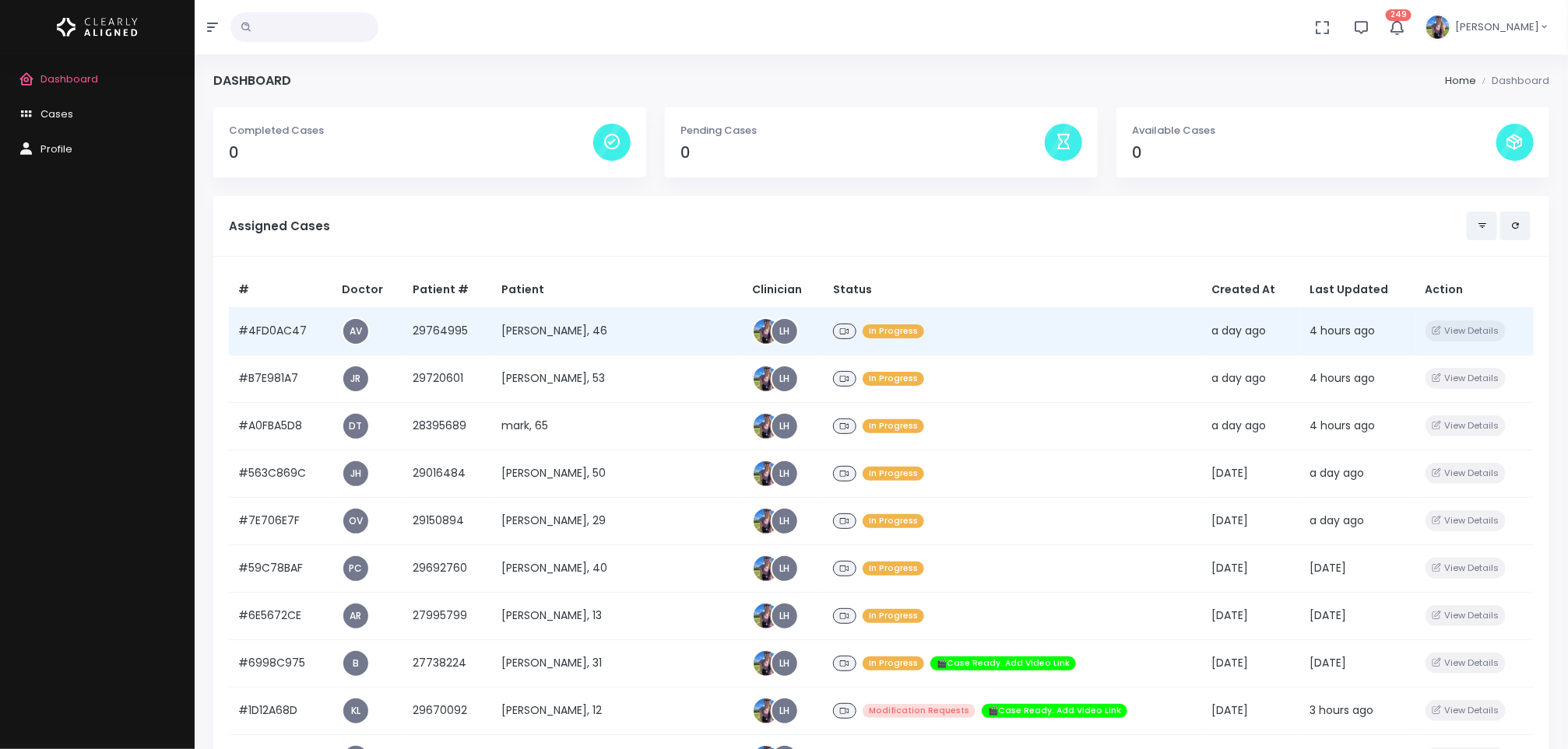
click at [610, 329] on td "[PERSON_NAME], 46" at bounding box center [617, 331] width 251 height 48
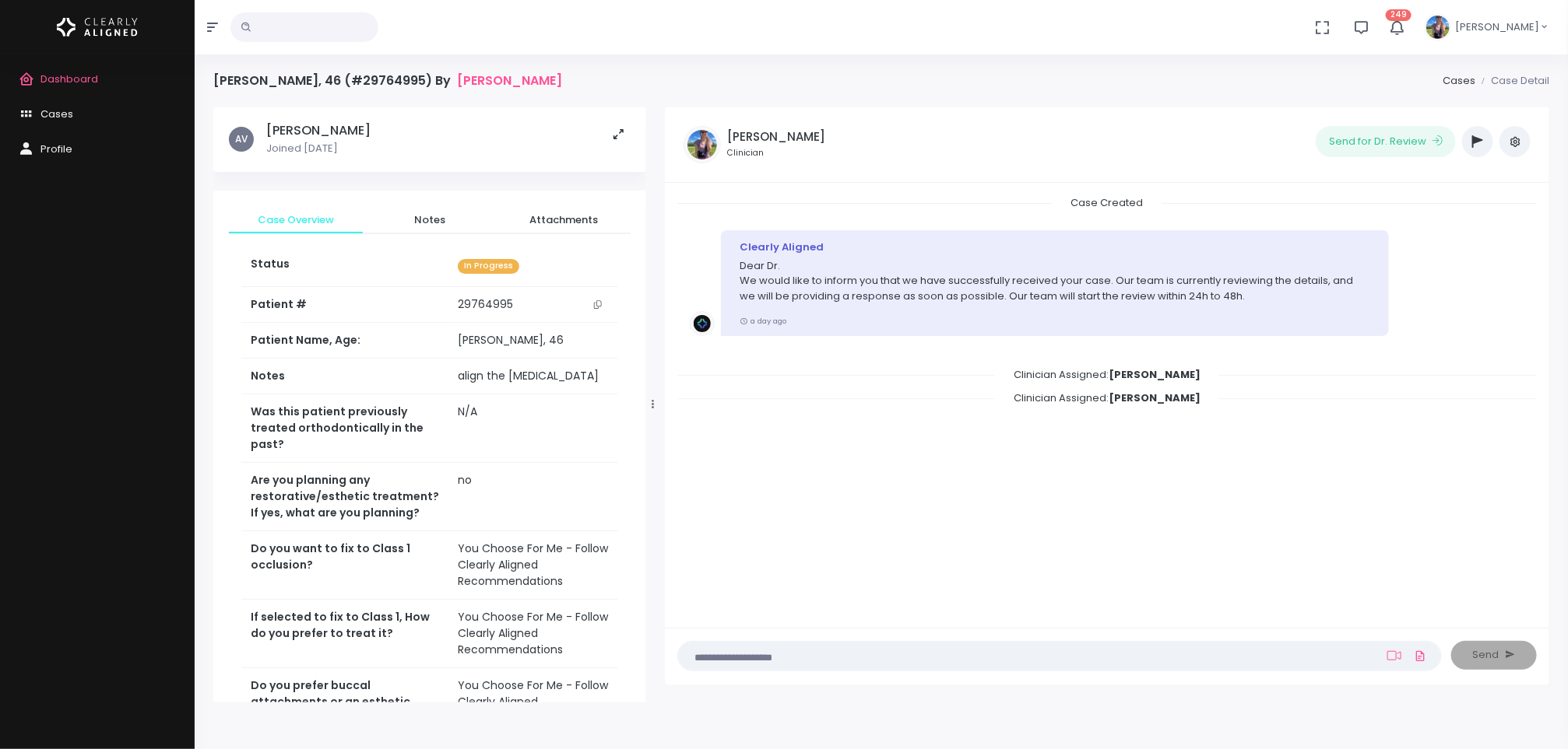
click at [608, 303] on button "scrollable content" at bounding box center [598, 304] width 22 height 16
click at [86, 66] on link "Dashboard" at bounding box center [97, 79] width 194 height 35
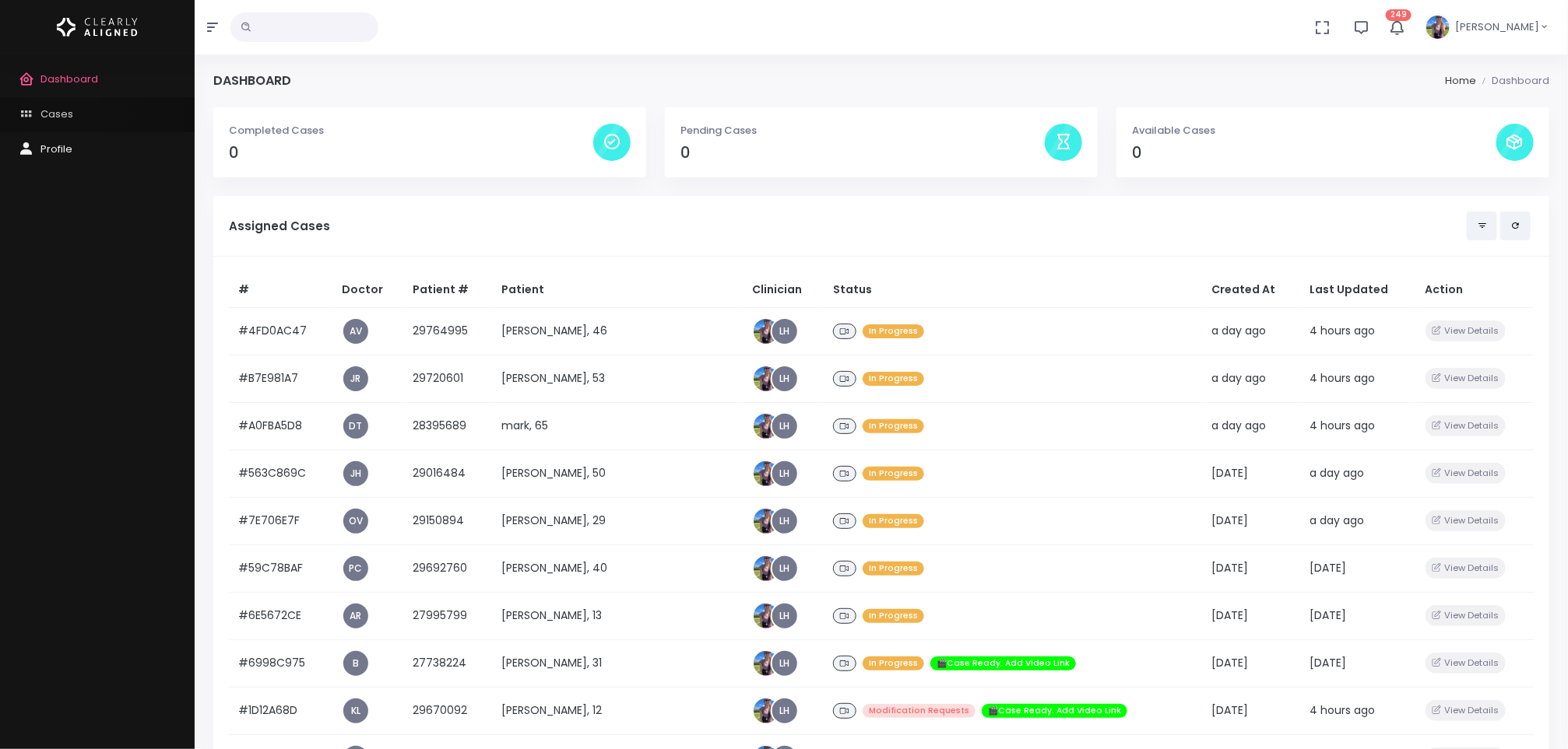
click at [64, 115] on span "Cases" at bounding box center [56, 113] width 32 height 14
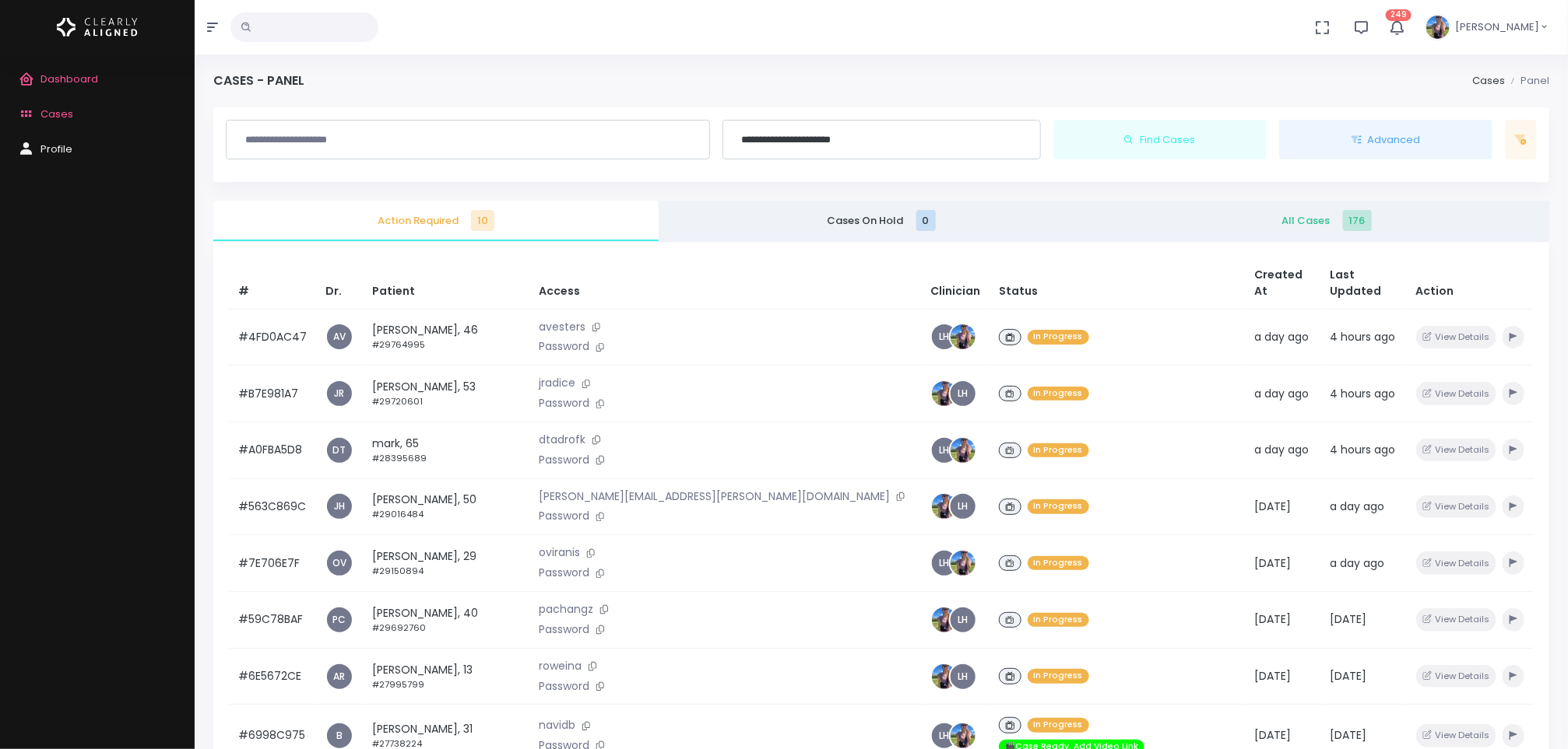
click at [516, 133] on input "text" at bounding box center [468, 140] width 464 height 27
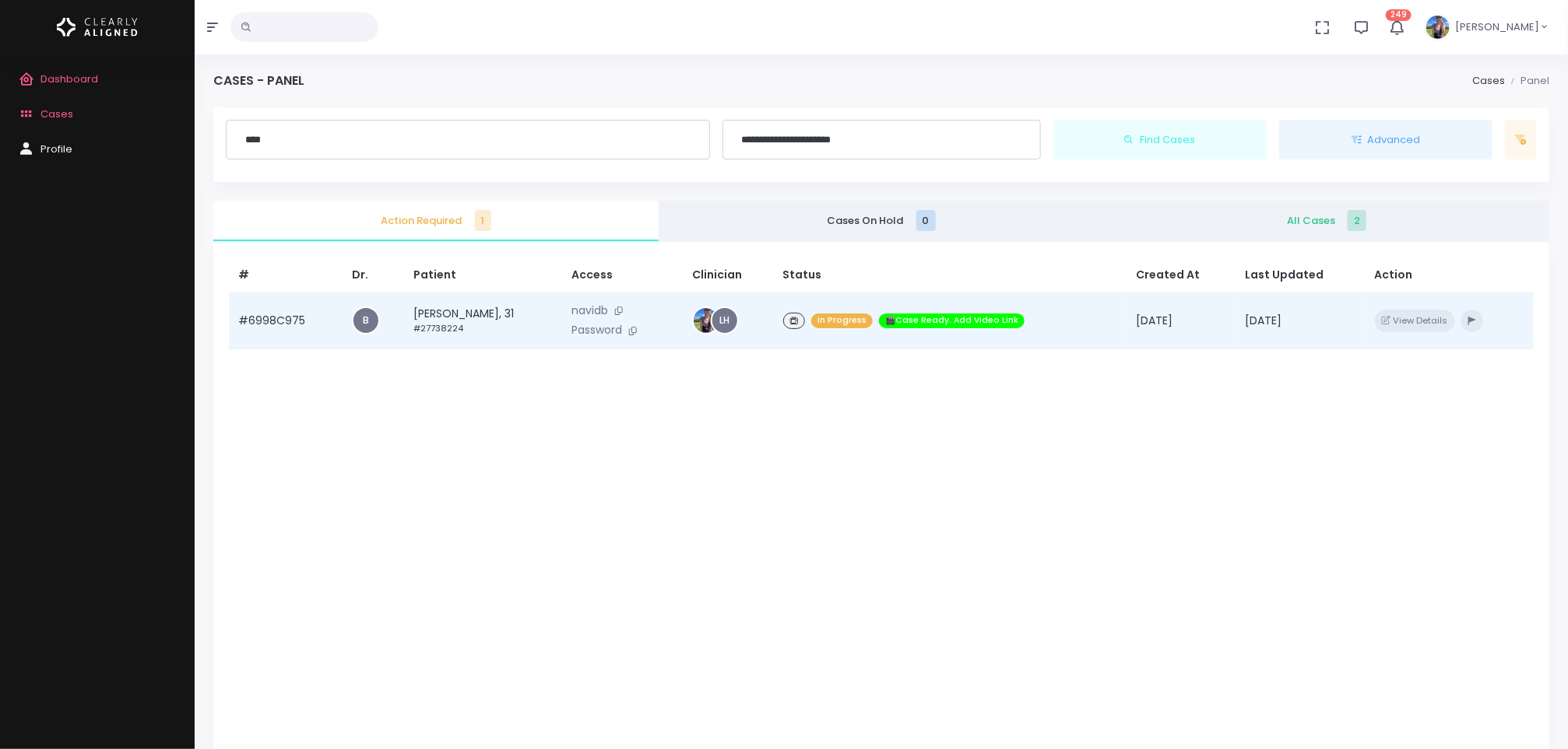
type input "****"
click at [474, 318] on td "[PERSON_NAME], 31 #27738224" at bounding box center [483, 320] width 158 height 57
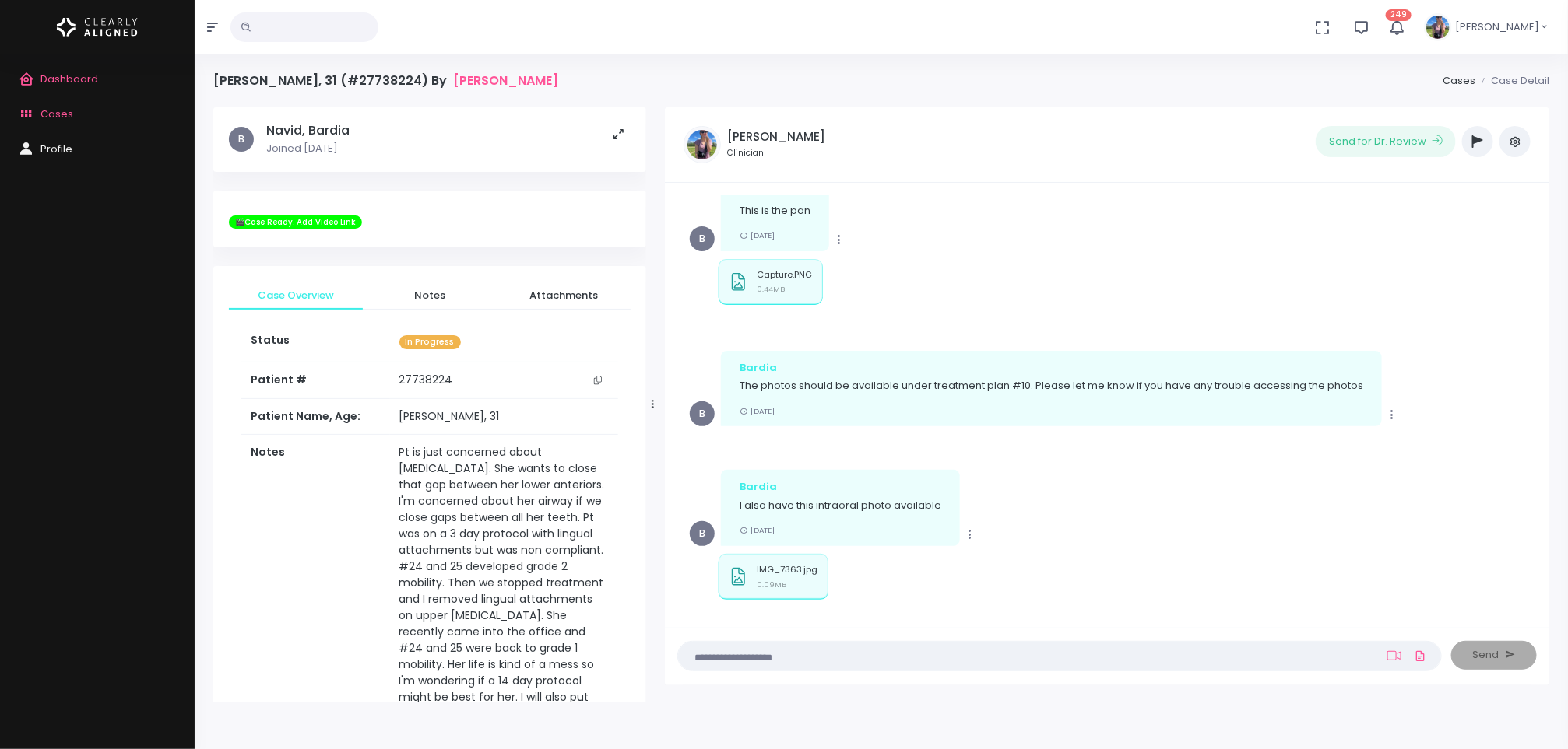
scroll to position [539, 0]
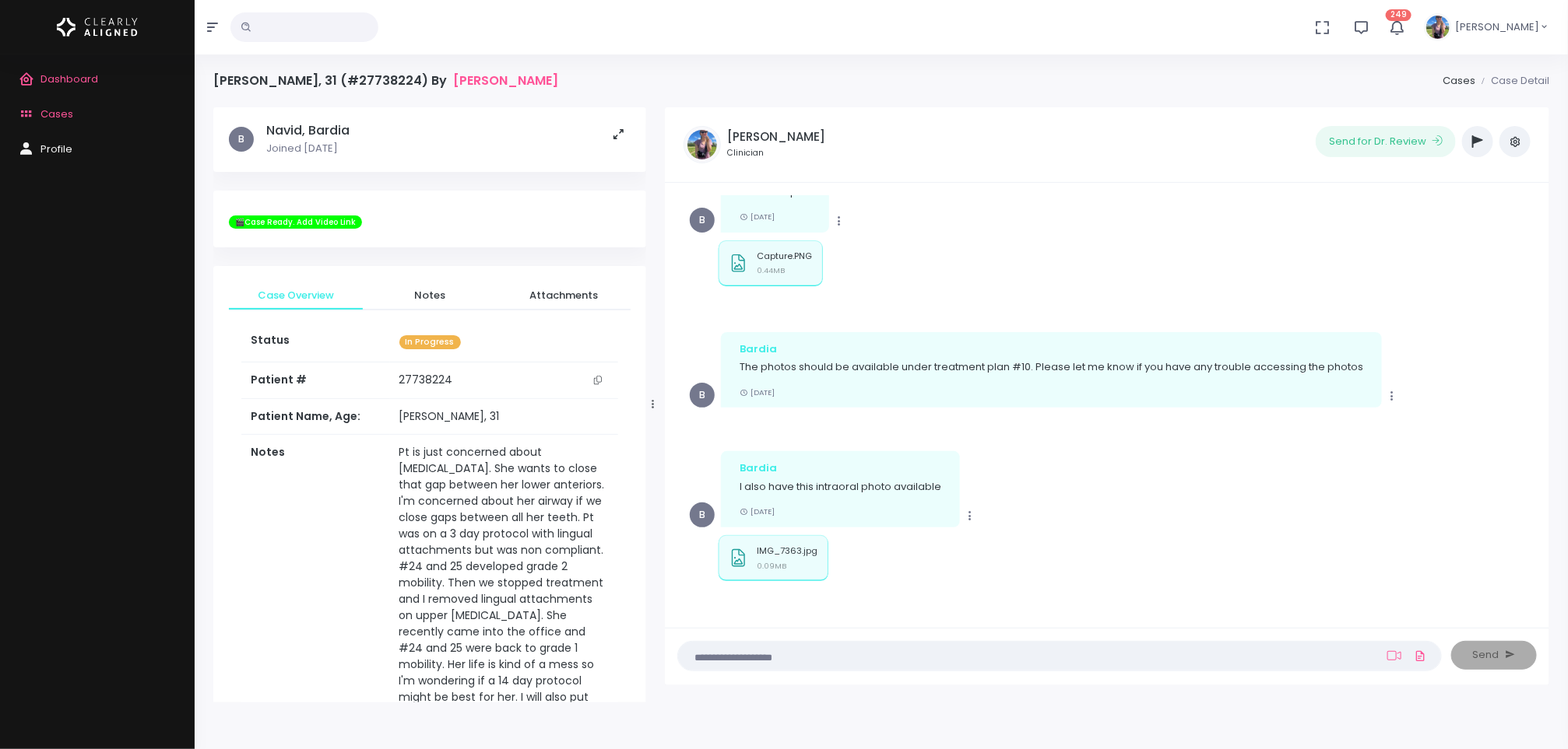
click at [58, 82] on span "Dashboard" at bounding box center [69, 78] width 58 height 14
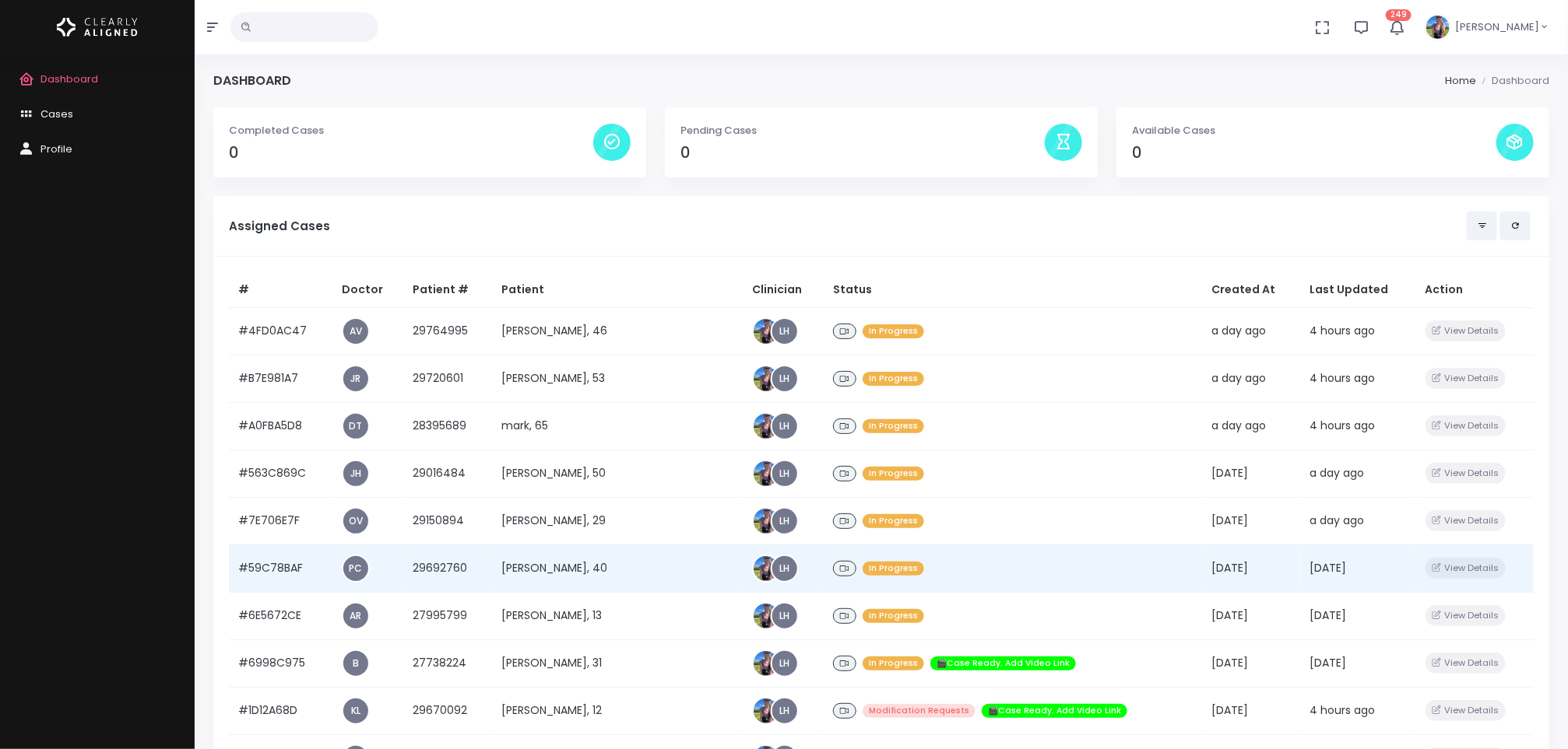
click at [613, 572] on td "[PERSON_NAME], 40" at bounding box center [617, 568] width 251 height 48
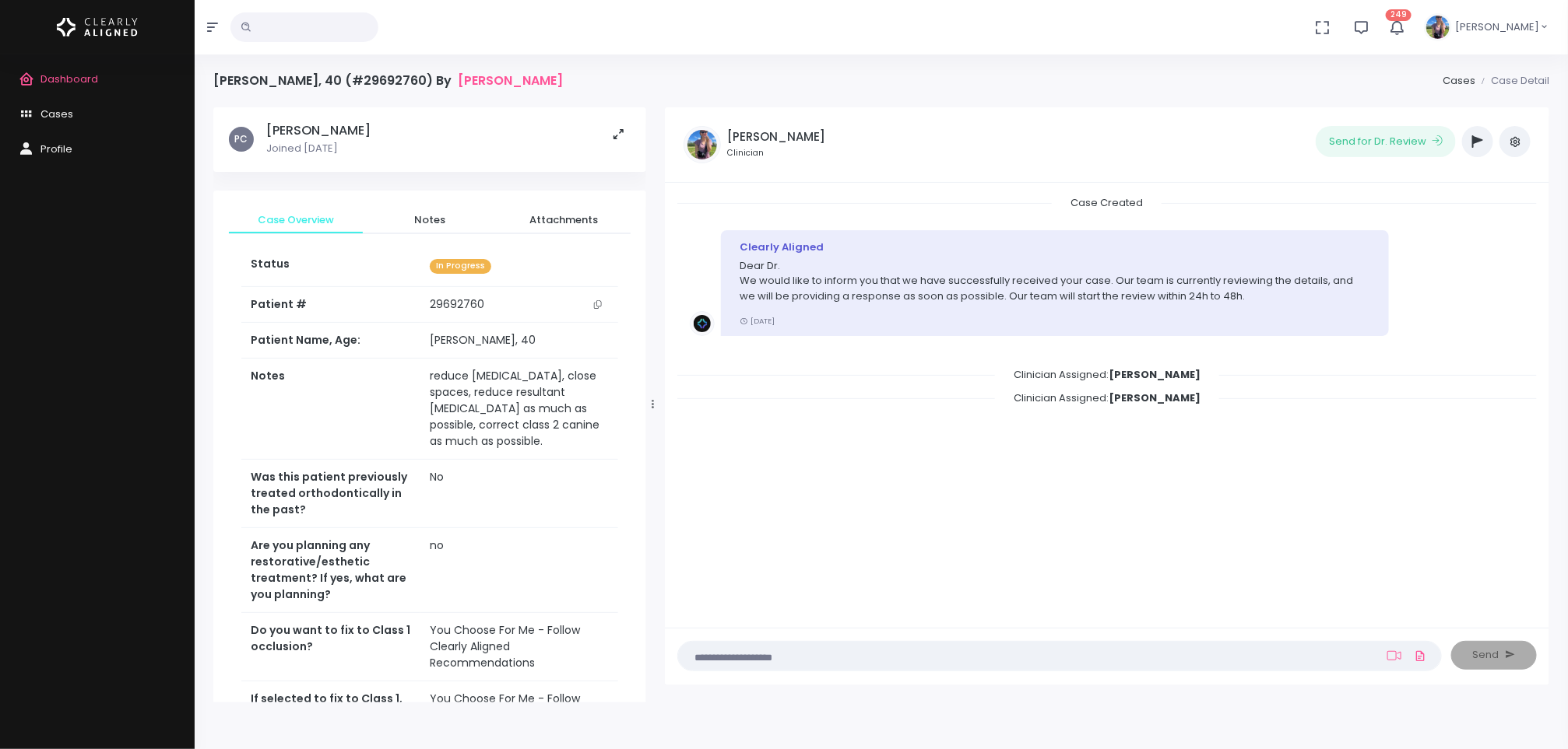
click at [1485, 140] on button "button" at bounding box center [1478, 141] width 32 height 32
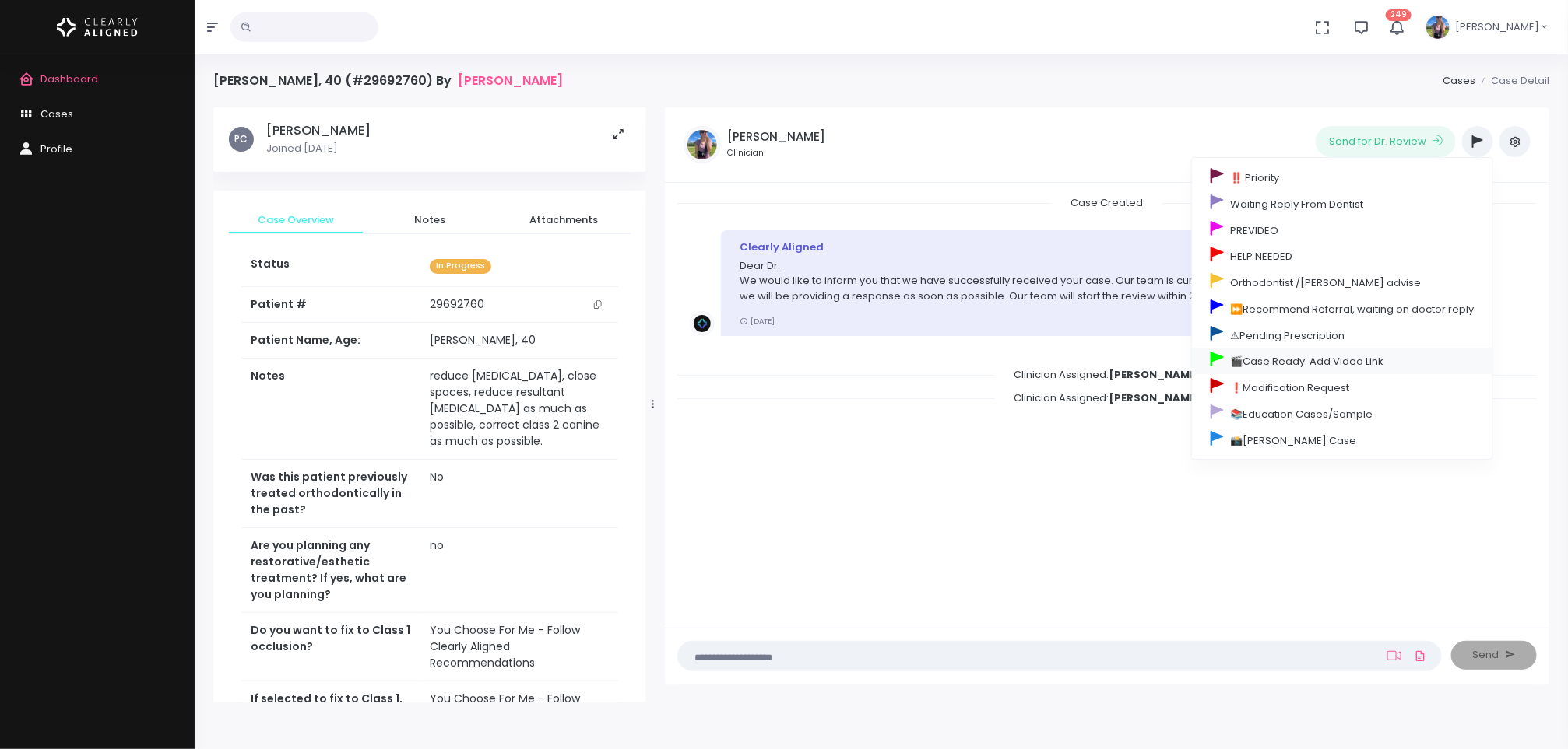
click at [1386, 355] on link "🎬Case Ready. Add Video Link" at bounding box center [1342, 360] width 300 height 26
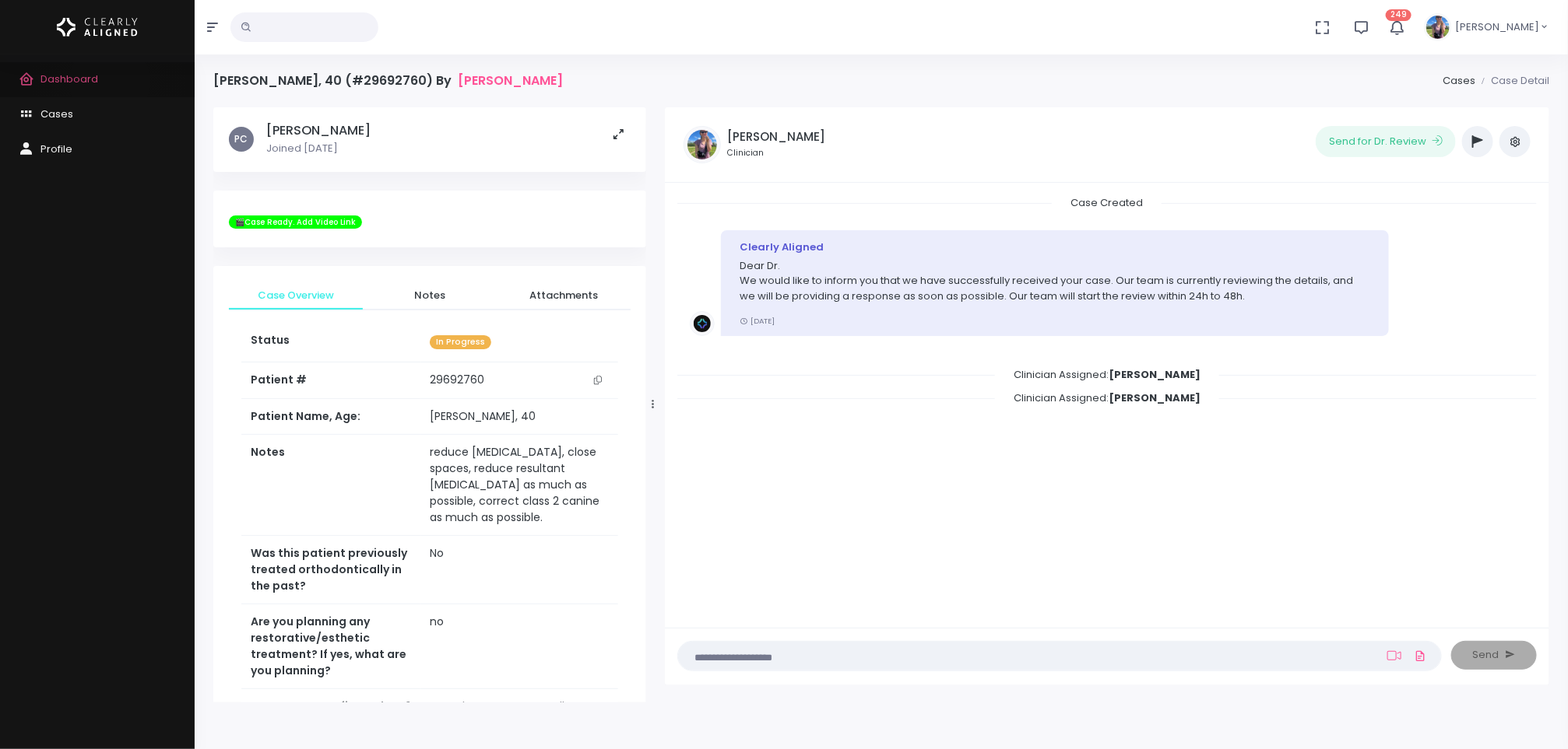
click at [110, 82] on link "Dashboard" at bounding box center [97, 79] width 194 height 35
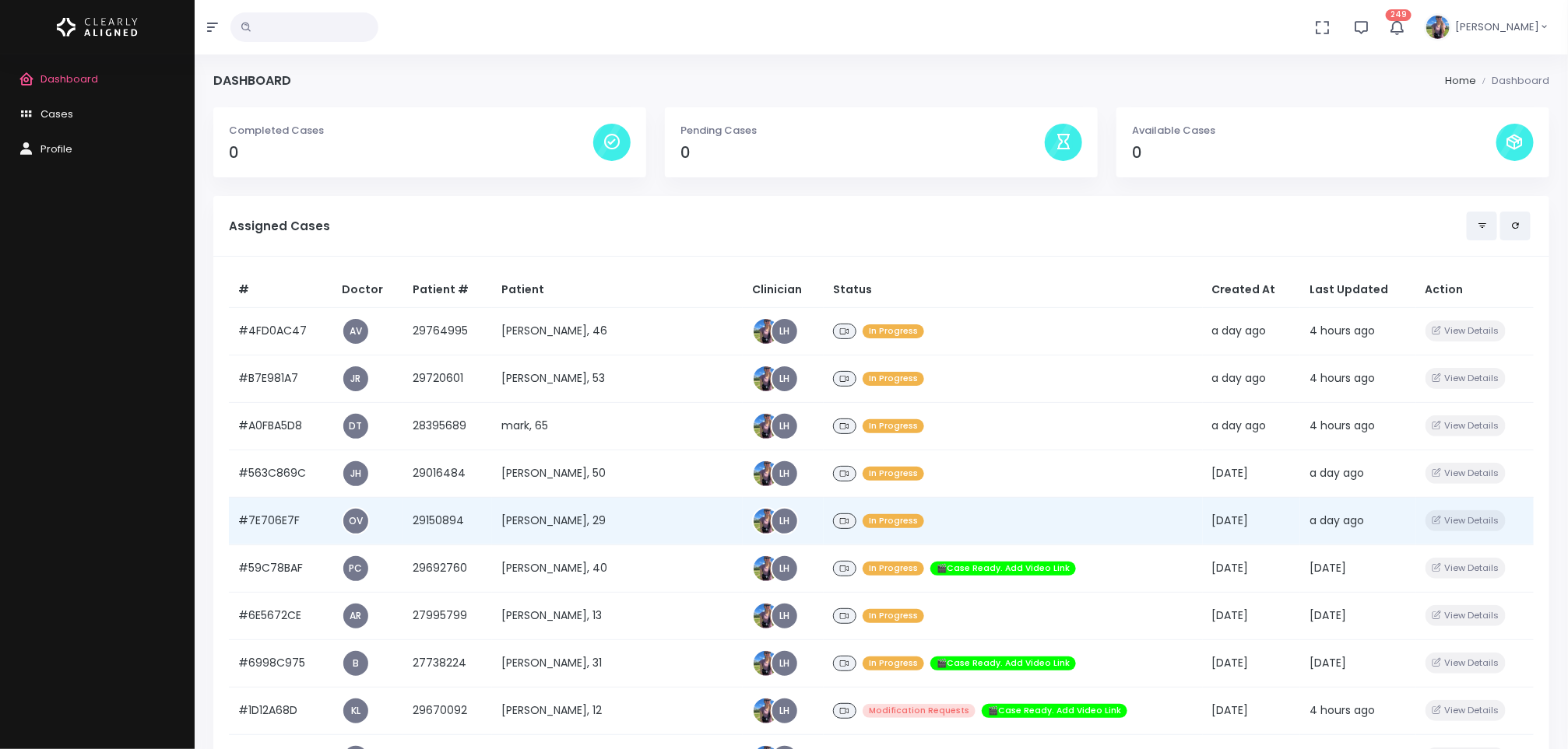
click at [581, 511] on td "[PERSON_NAME], 29" at bounding box center [617, 521] width 251 height 48
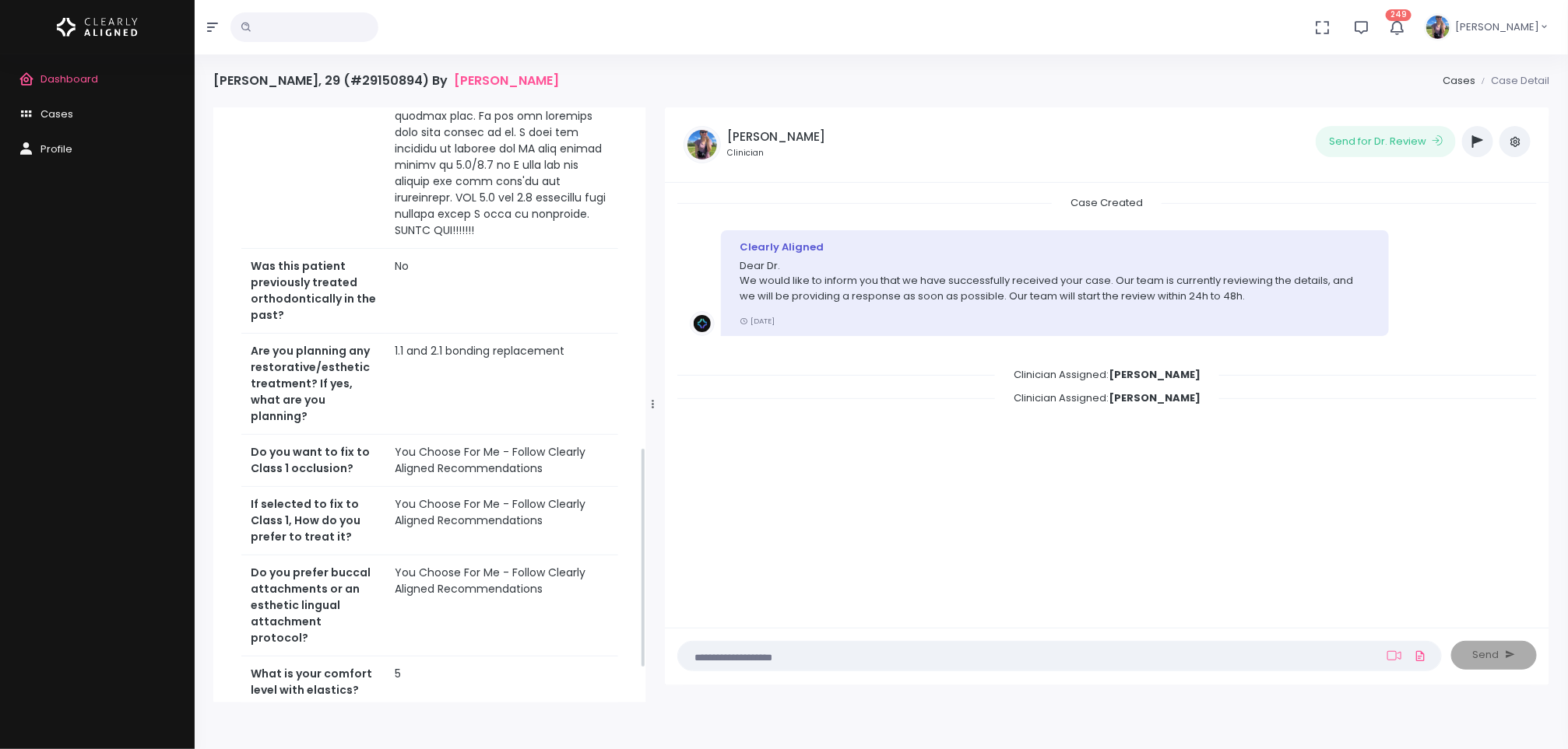
scroll to position [927, 0]
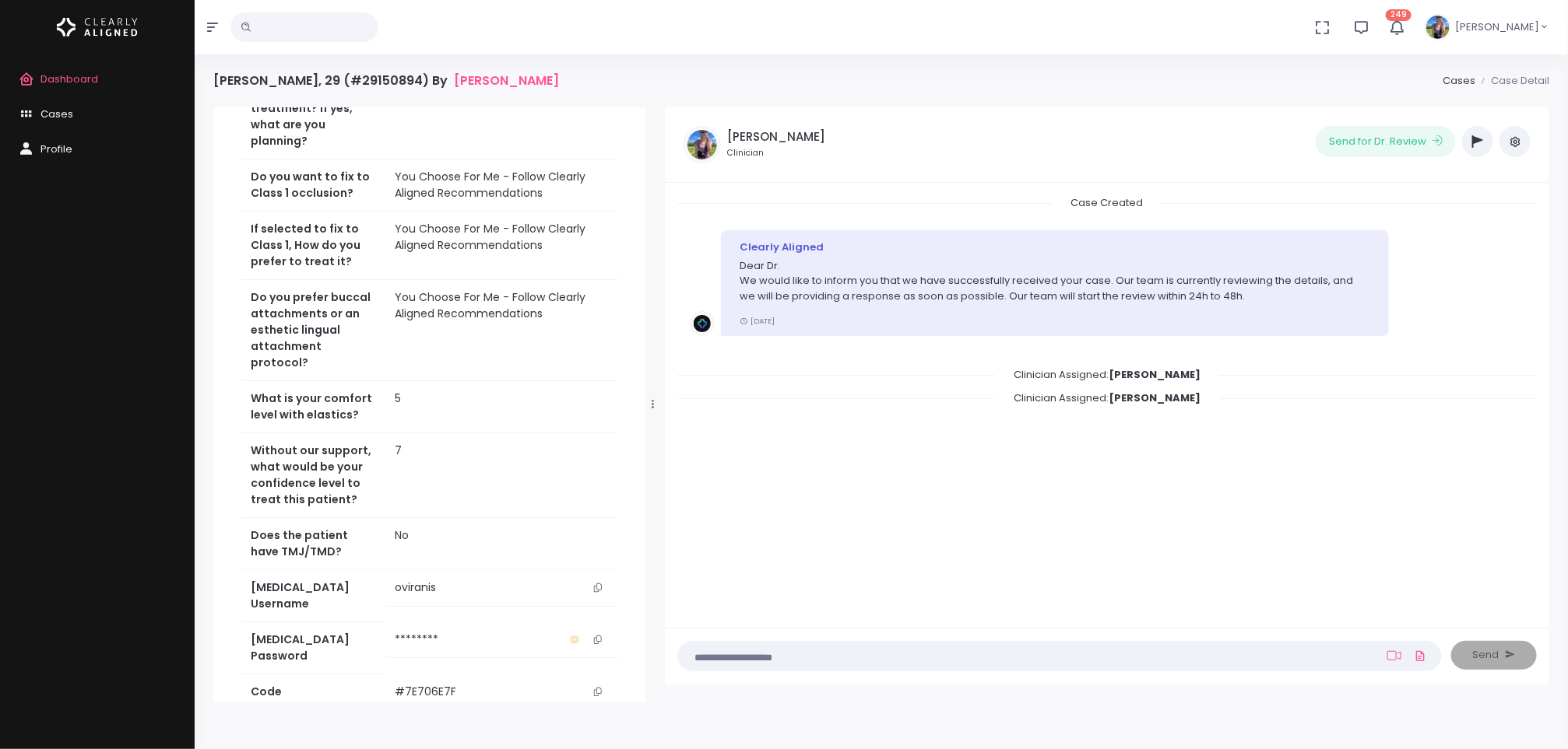
click at [600, 584] on icon "scrollable content" at bounding box center [598, 588] width 8 height 9
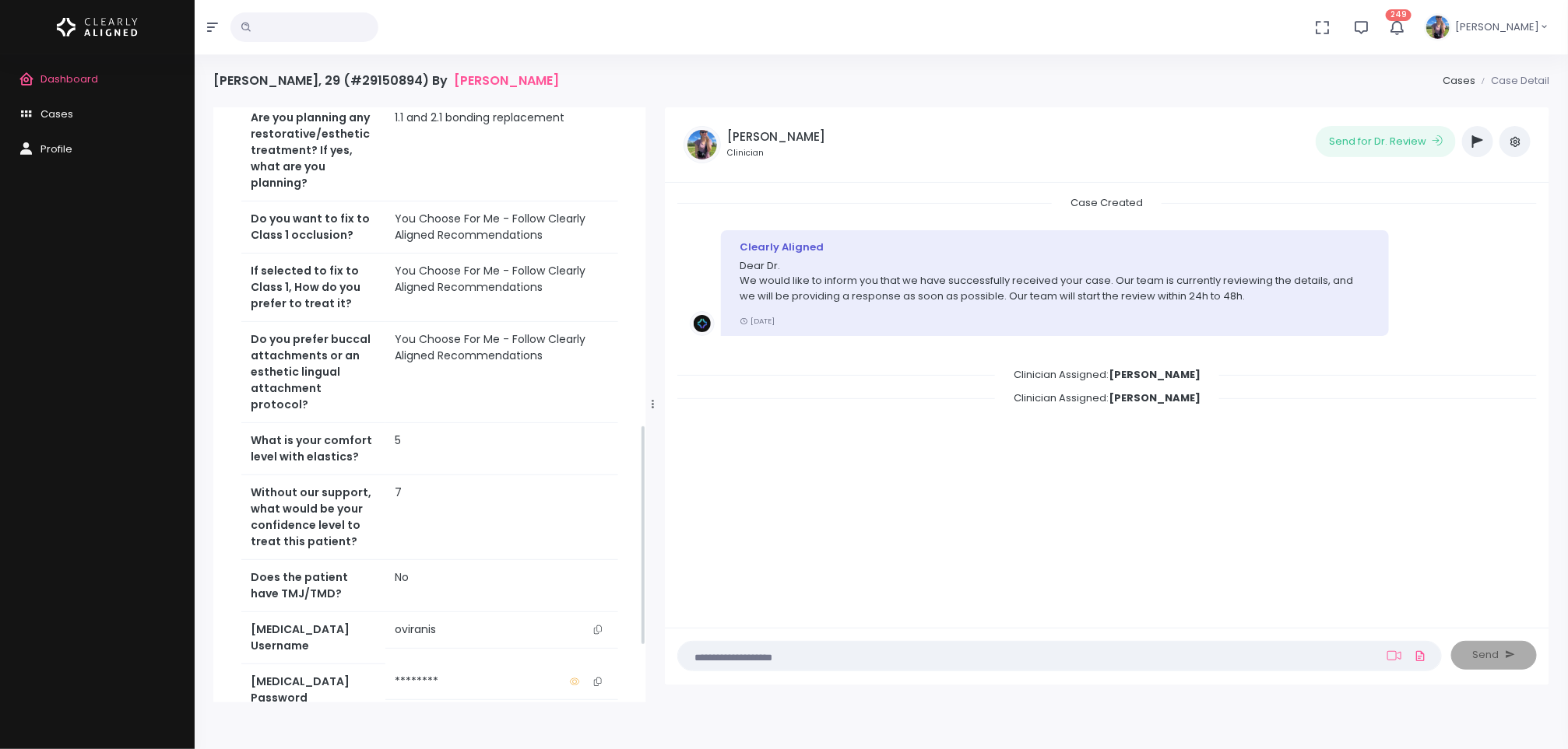
scroll to position [1005, 0]
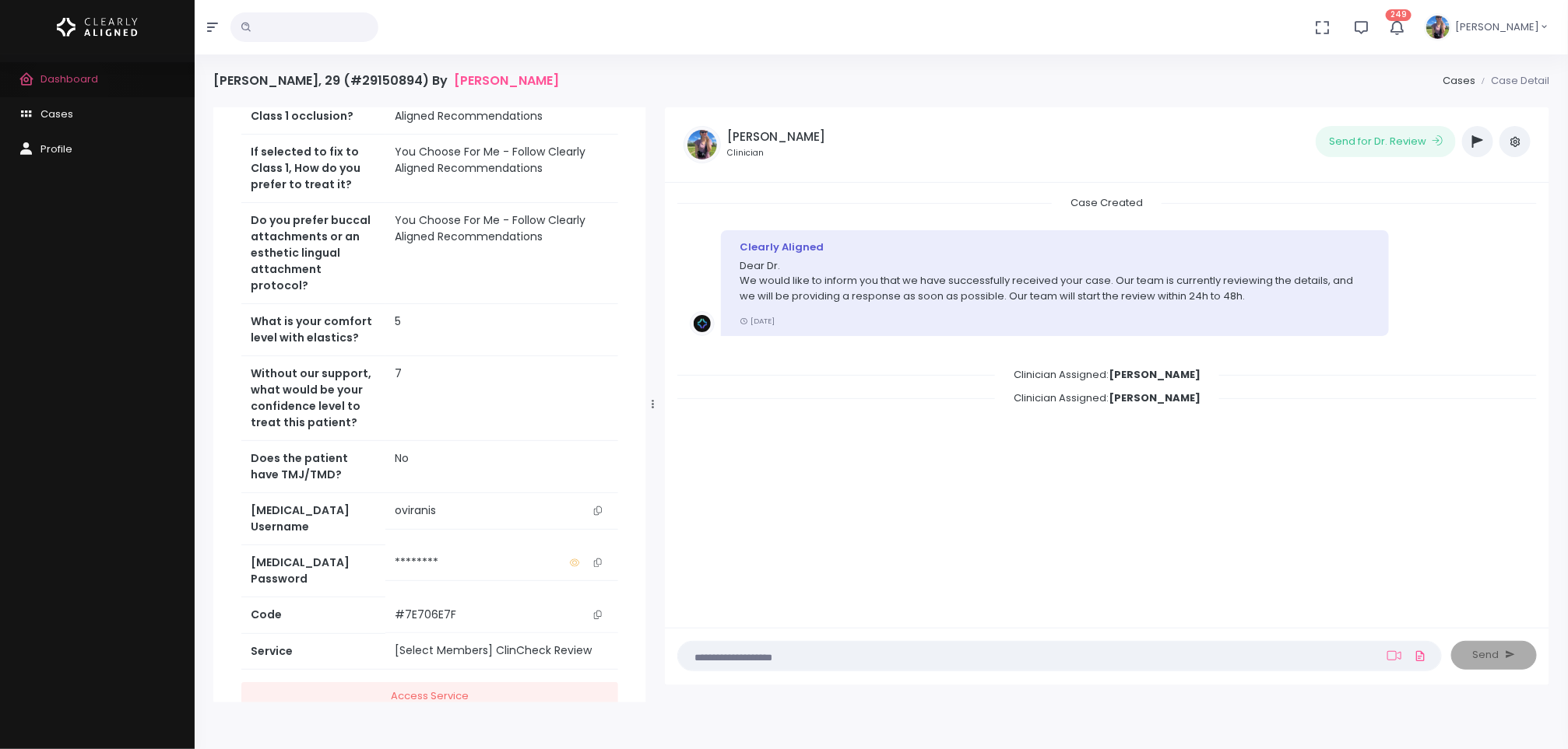
click at [68, 89] on link "Dashboard" at bounding box center [97, 79] width 194 height 35
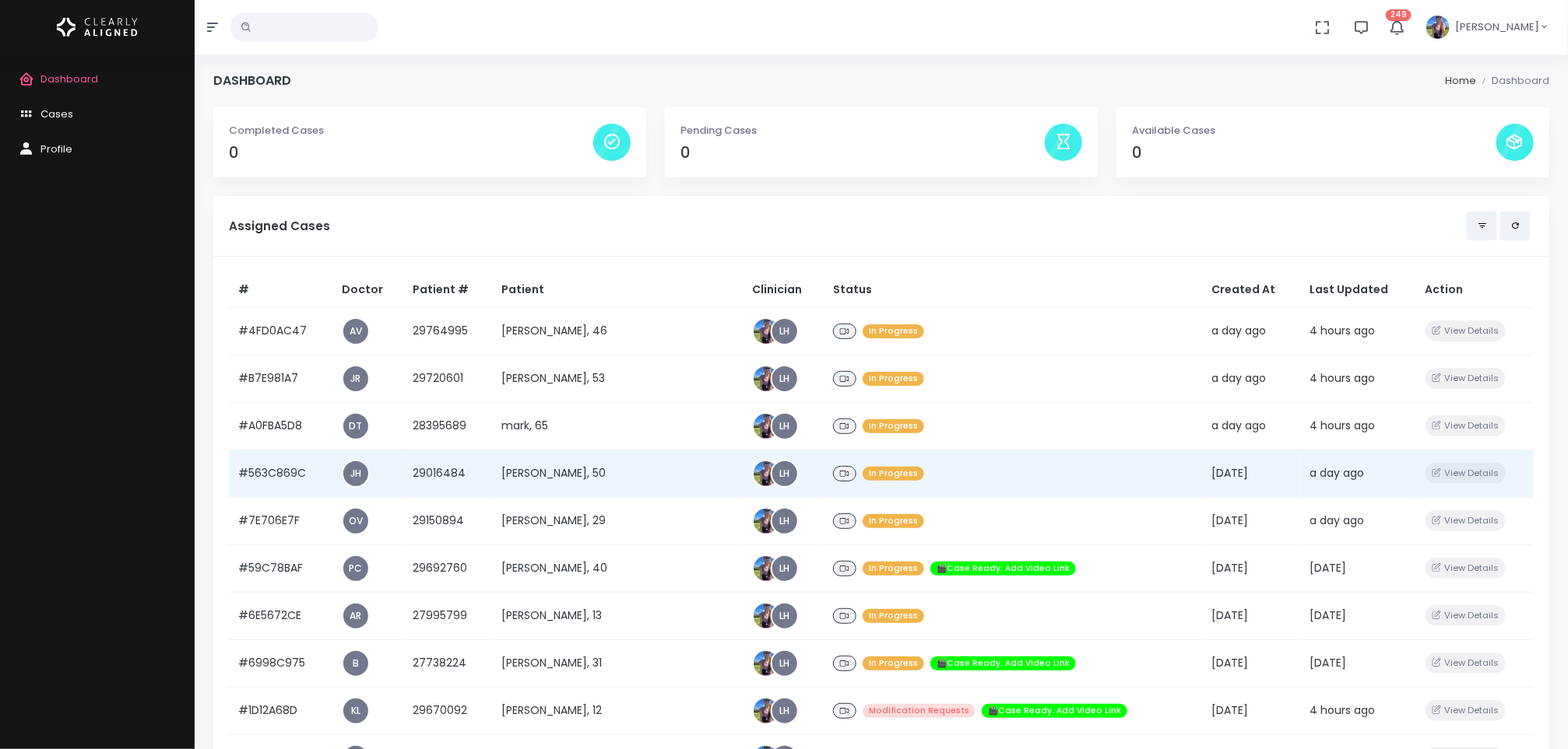
click at [588, 470] on td "[PERSON_NAME], 50" at bounding box center [617, 474] width 251 height 48
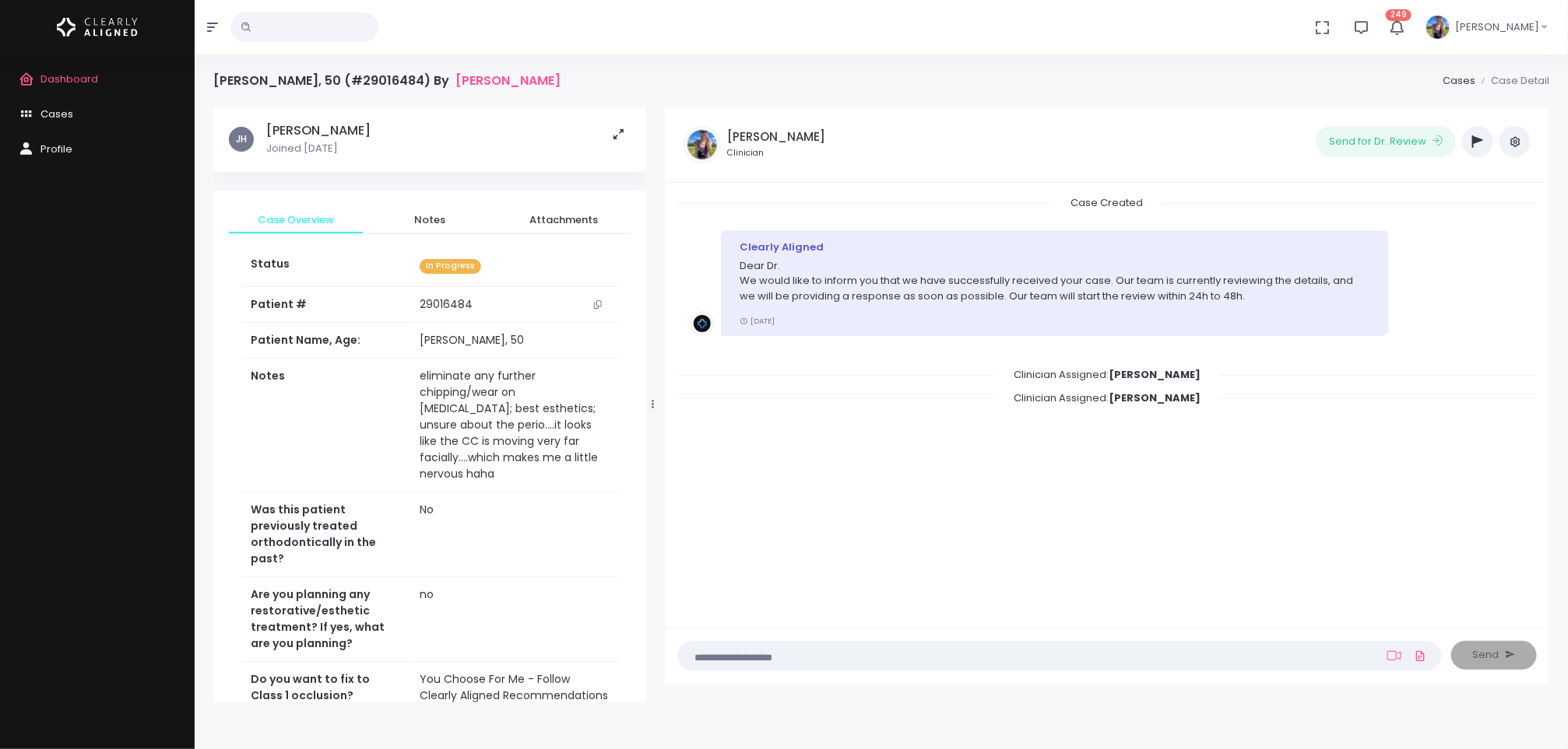
scroll to position [579, 0]
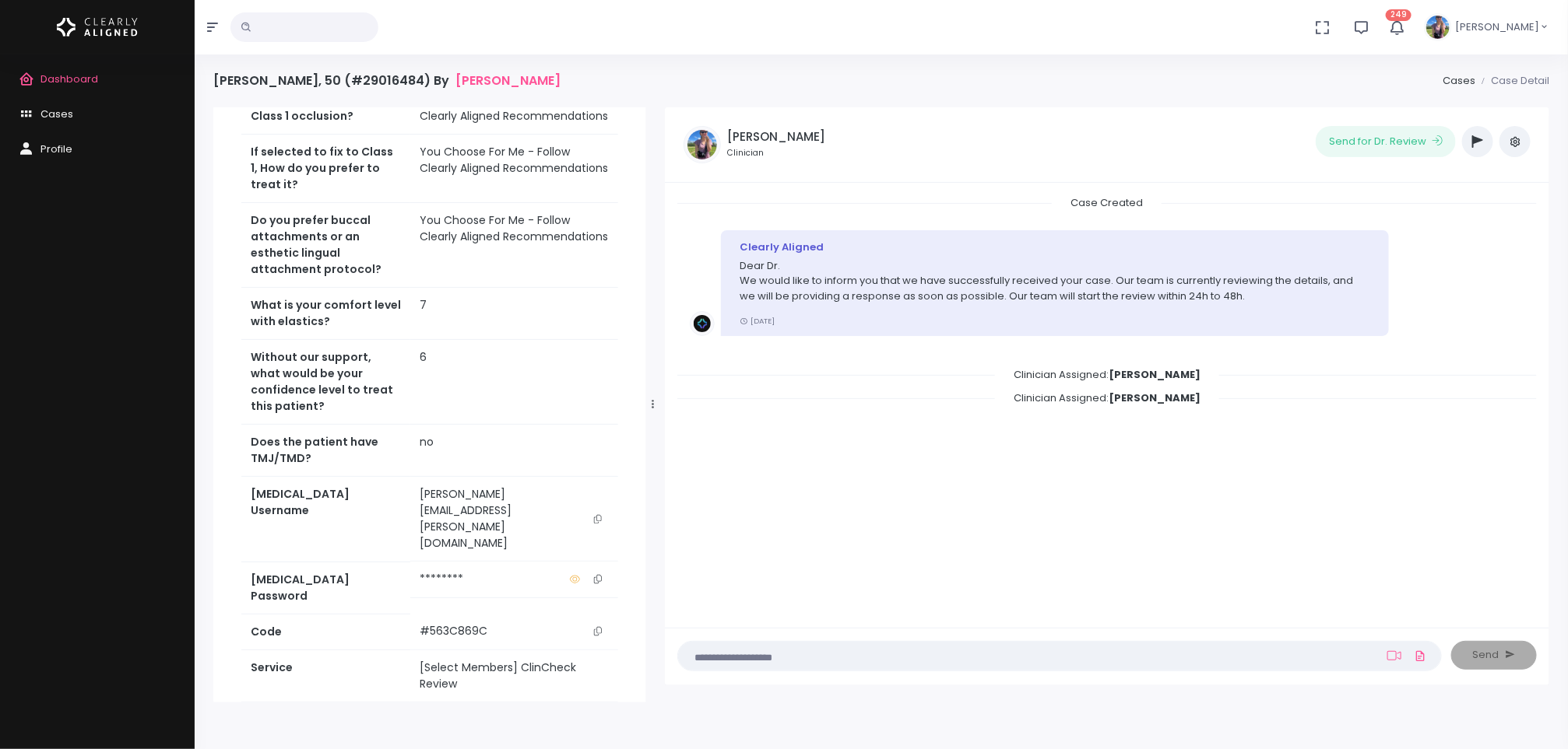
click at [604, 487] on button "scrollable content" at bounding box center [598, 519] width 22 height 66
click at [79, 83] on span "Dashboard" at bounding box center [69, 78] width 58 height 14
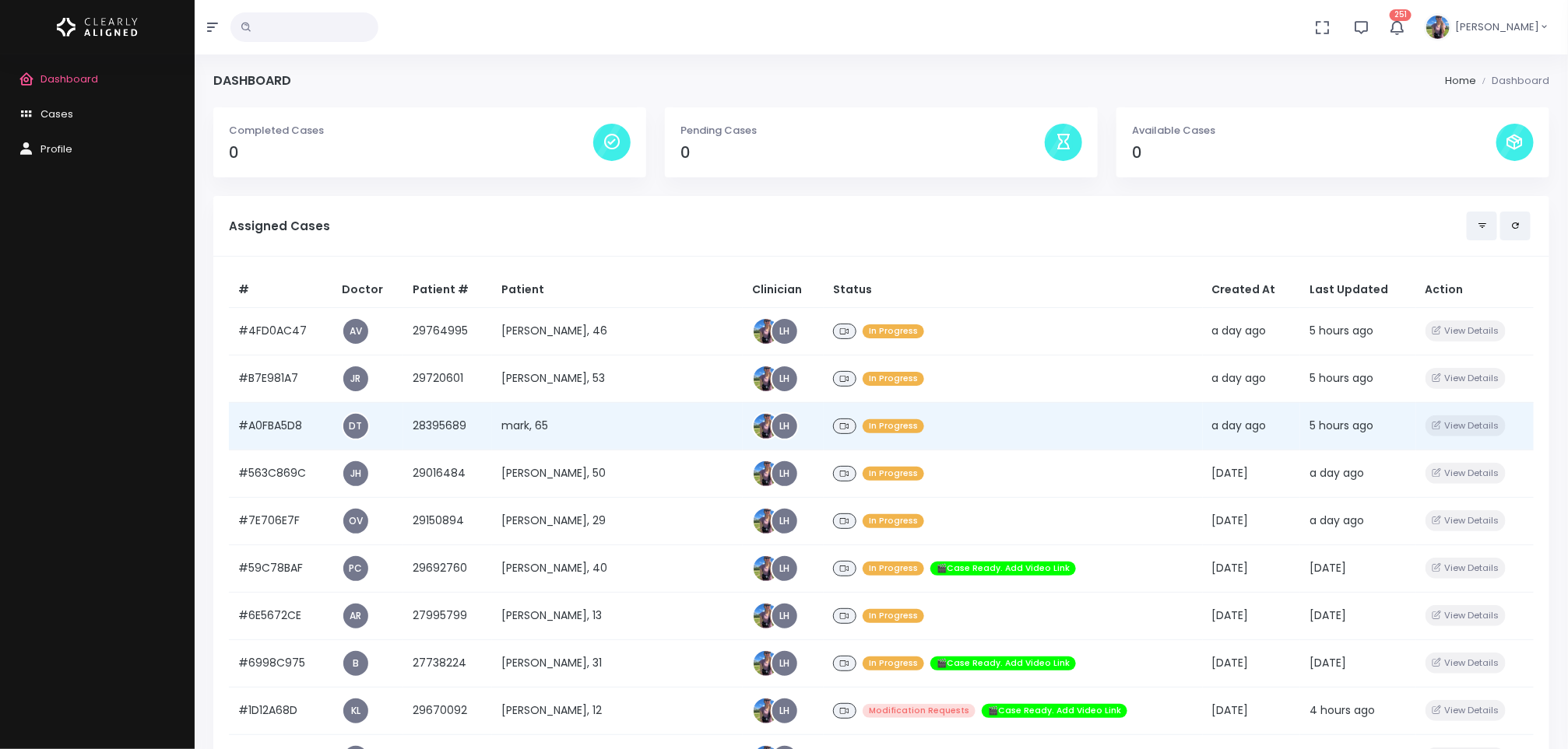
click at [558, 435] on td "mark, 65" at bounding box center [617, 426] width 251 height 48
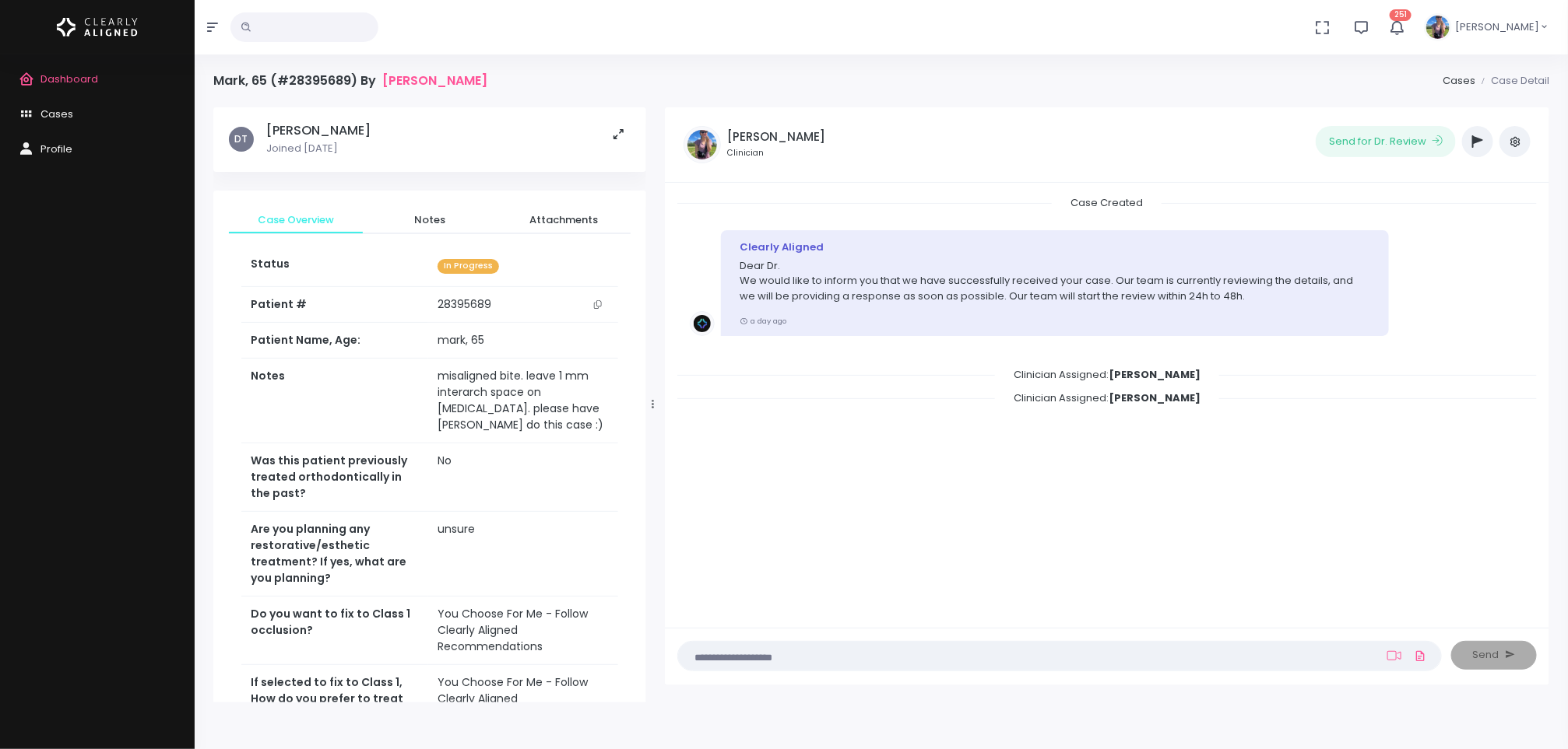
scroll to position [530, 0]
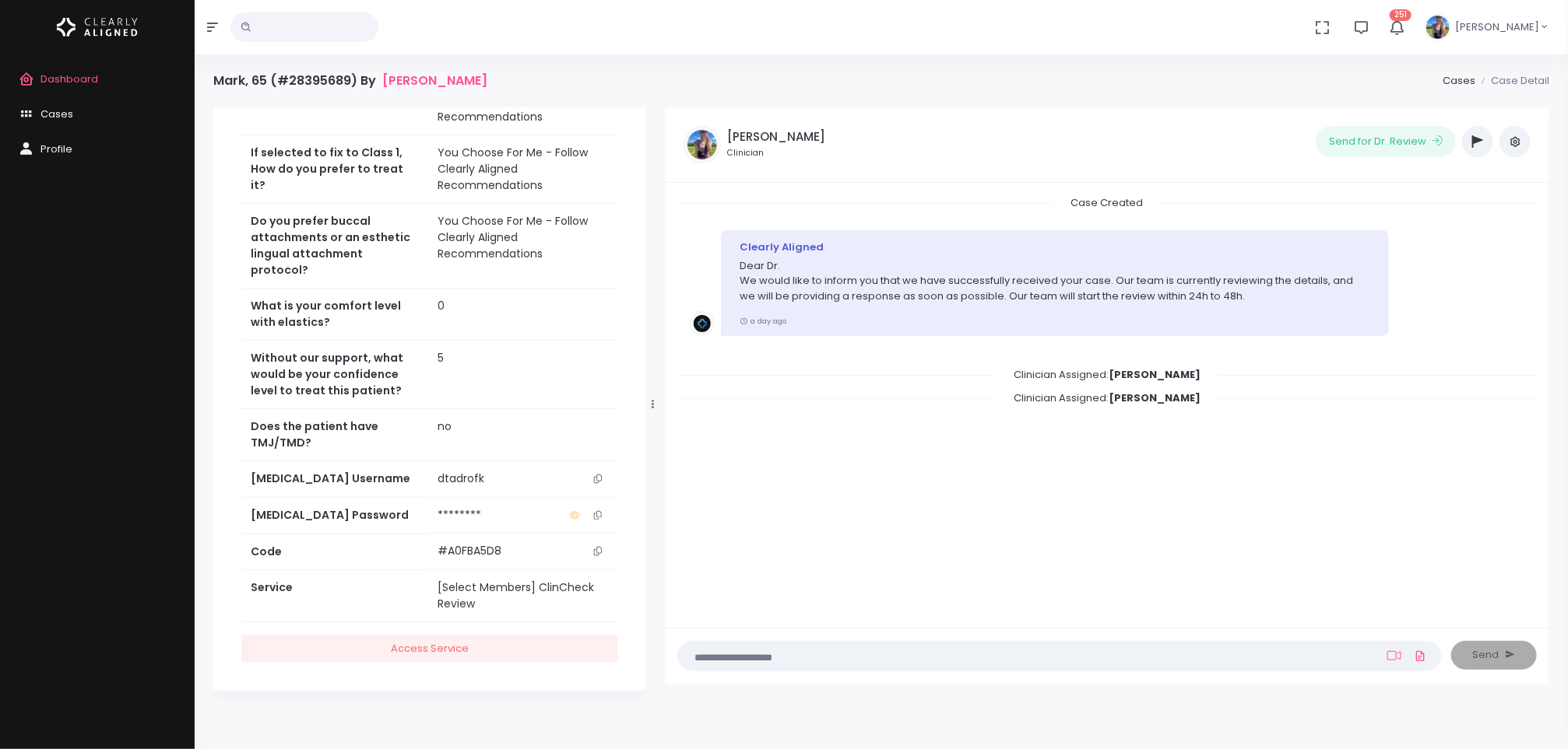
click at [600, 475] on icon "scrollable content" at bounding box center [598, 479] width 8 height 9
